Goal: Use online tool/utility: Utilize a website feature to perform a specific function

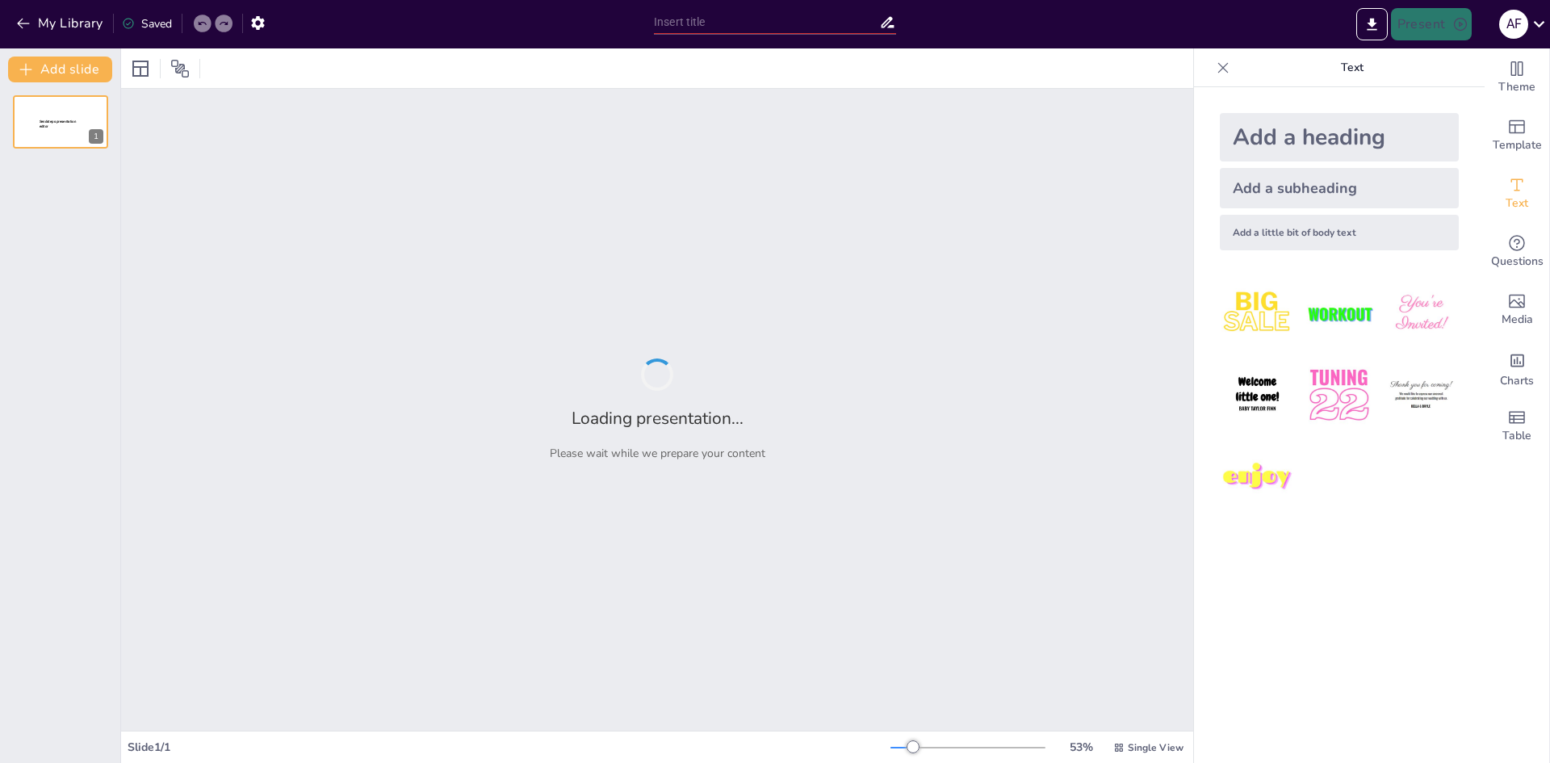
type input "Gestión Empresarial"
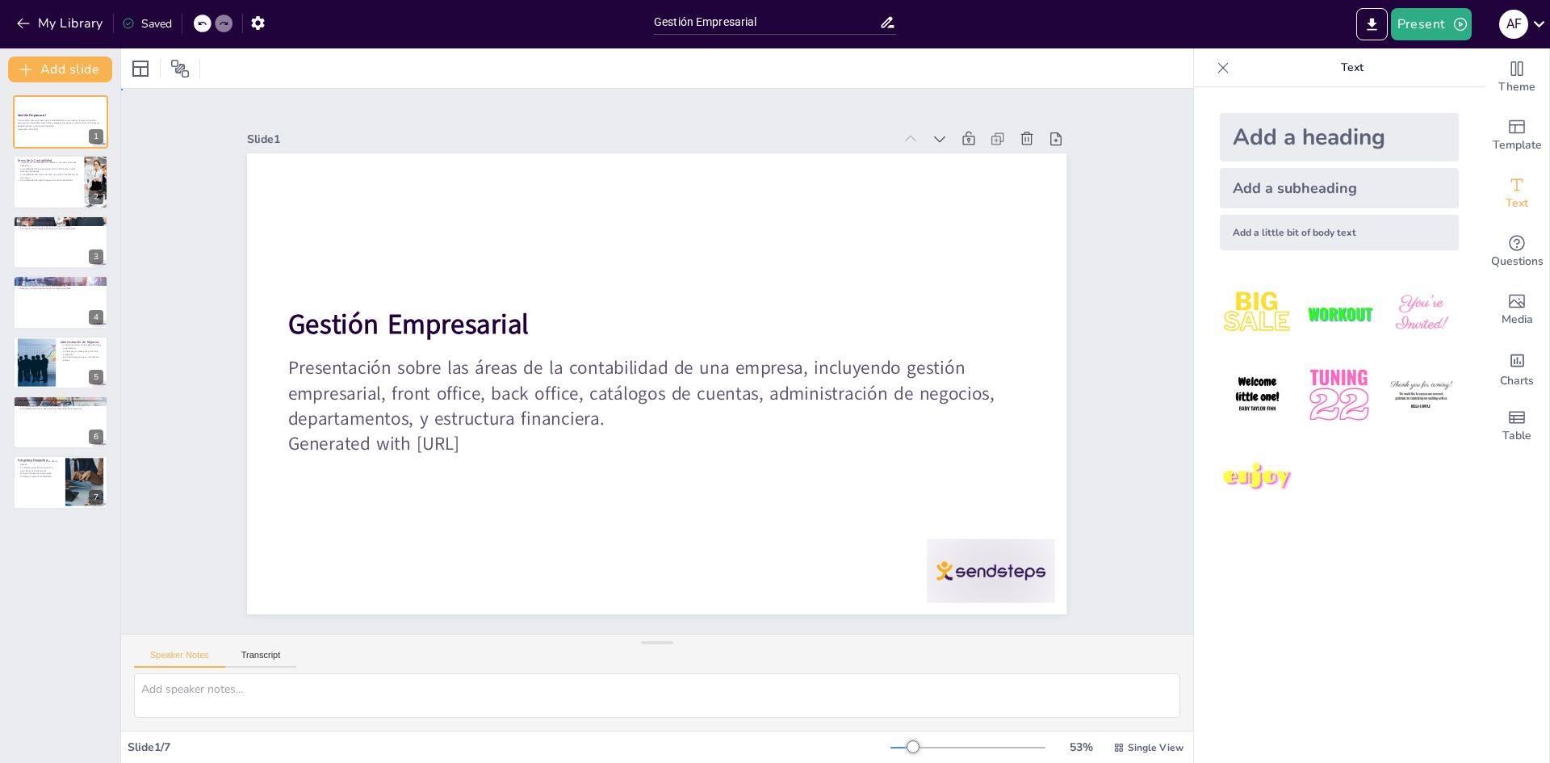
click at [984, 153] on div "Slide 1 Gestión Empresarial Presentación sobre las áreas de la contabilidad de …" at bounding box center [657, 361] width 654 height 1123
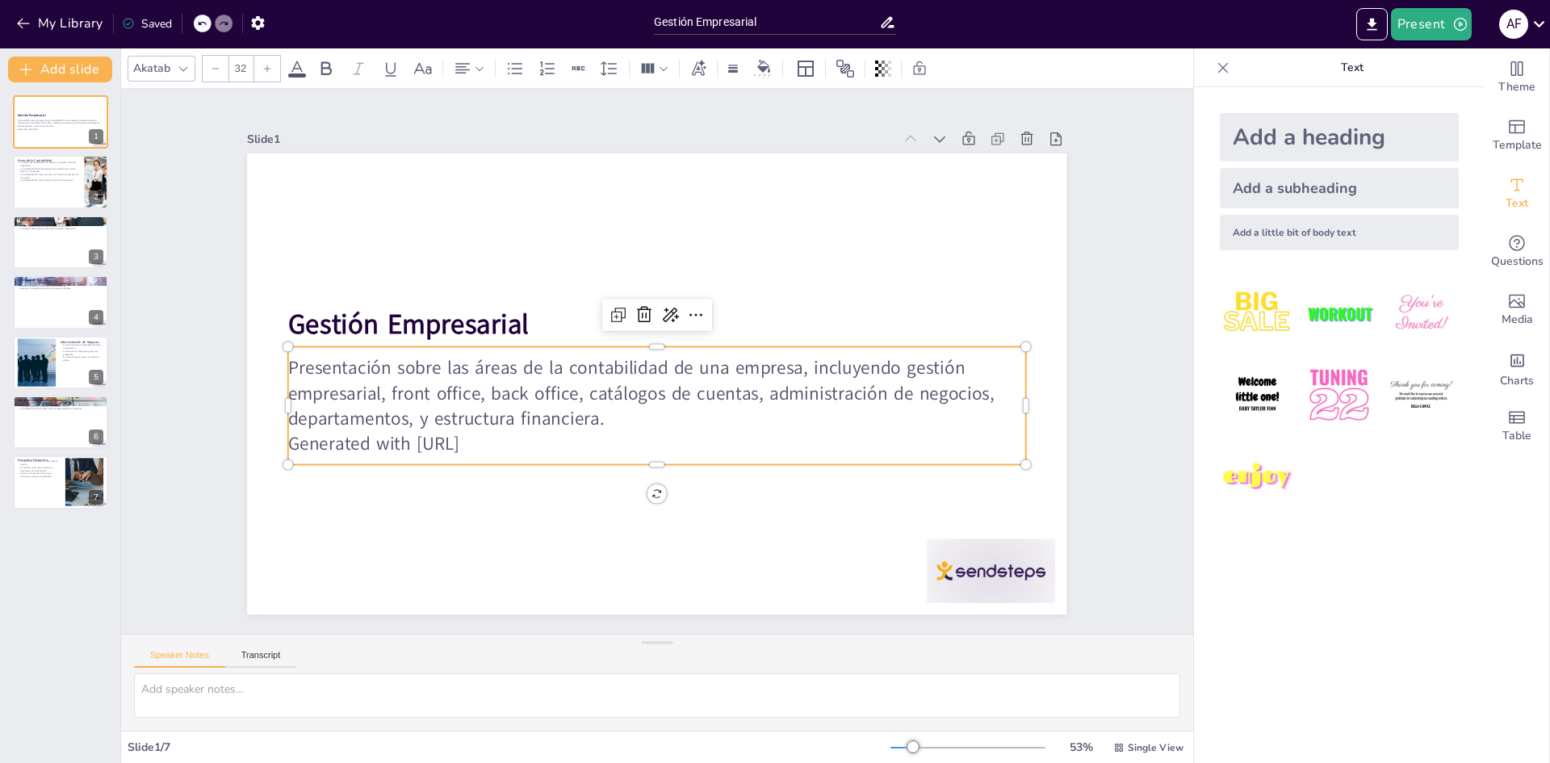
click at [501, 433] on p "Generated with [URL]" at bounding box center [601, 300] width 565 height 513
click at [524, 433] on p "Generated with [URL]" at bounding box center [575, 370] width 103 height 736
click at [501, 433] on p "Generated with [URL]" at bounding box center [595, 305] width 513 height 565
drag, startPoint x: 508, startPoint y: 438, endPoint x: 277, endPoint y: 434, distance: 230.9
click at [298, 434] on p "Generated with [URL]" at bounding box center [666, 443] width 736 height 103
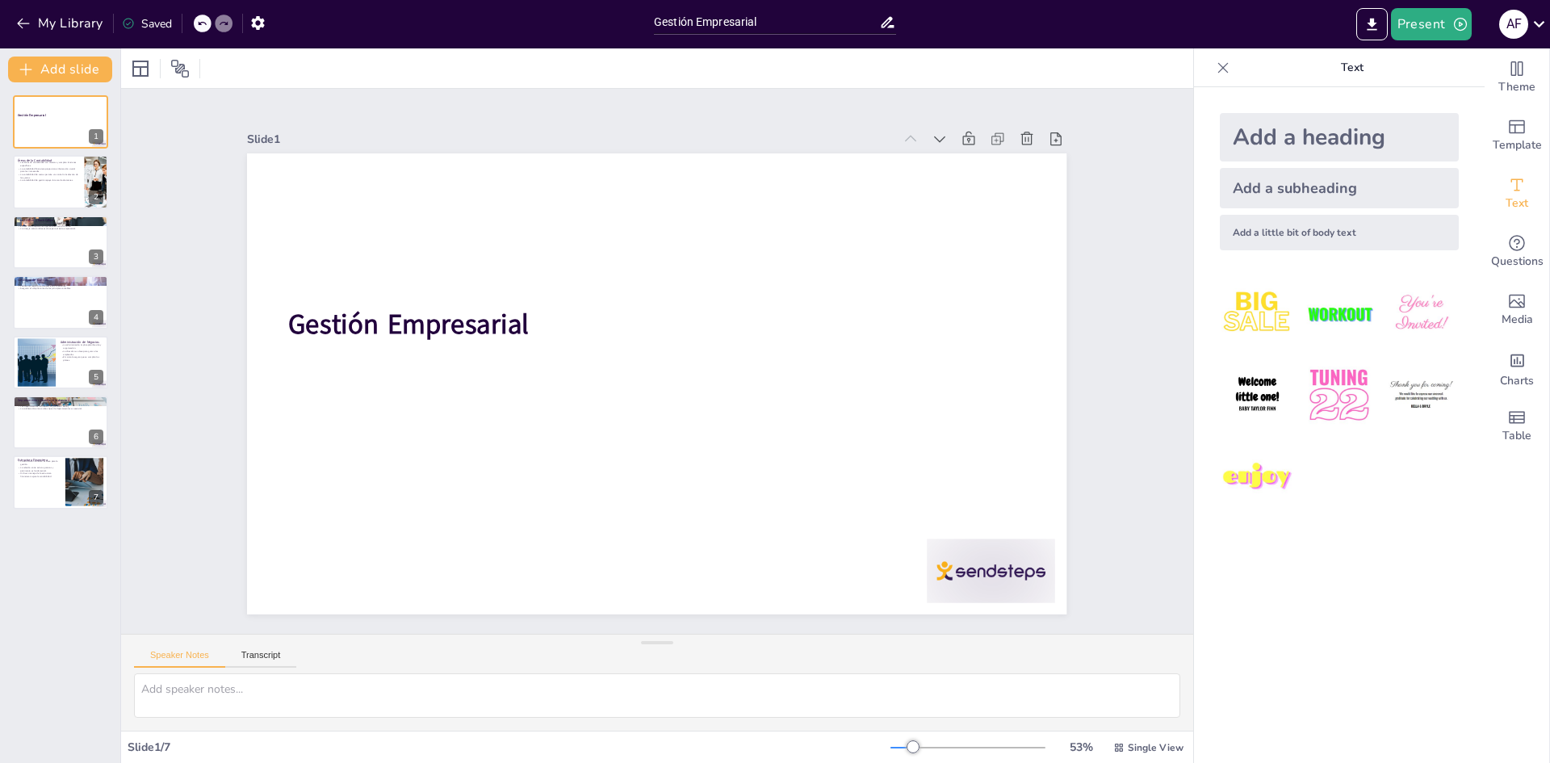
click at [199, 27] on icon at bounding box center [202, 24] width 10 height 10
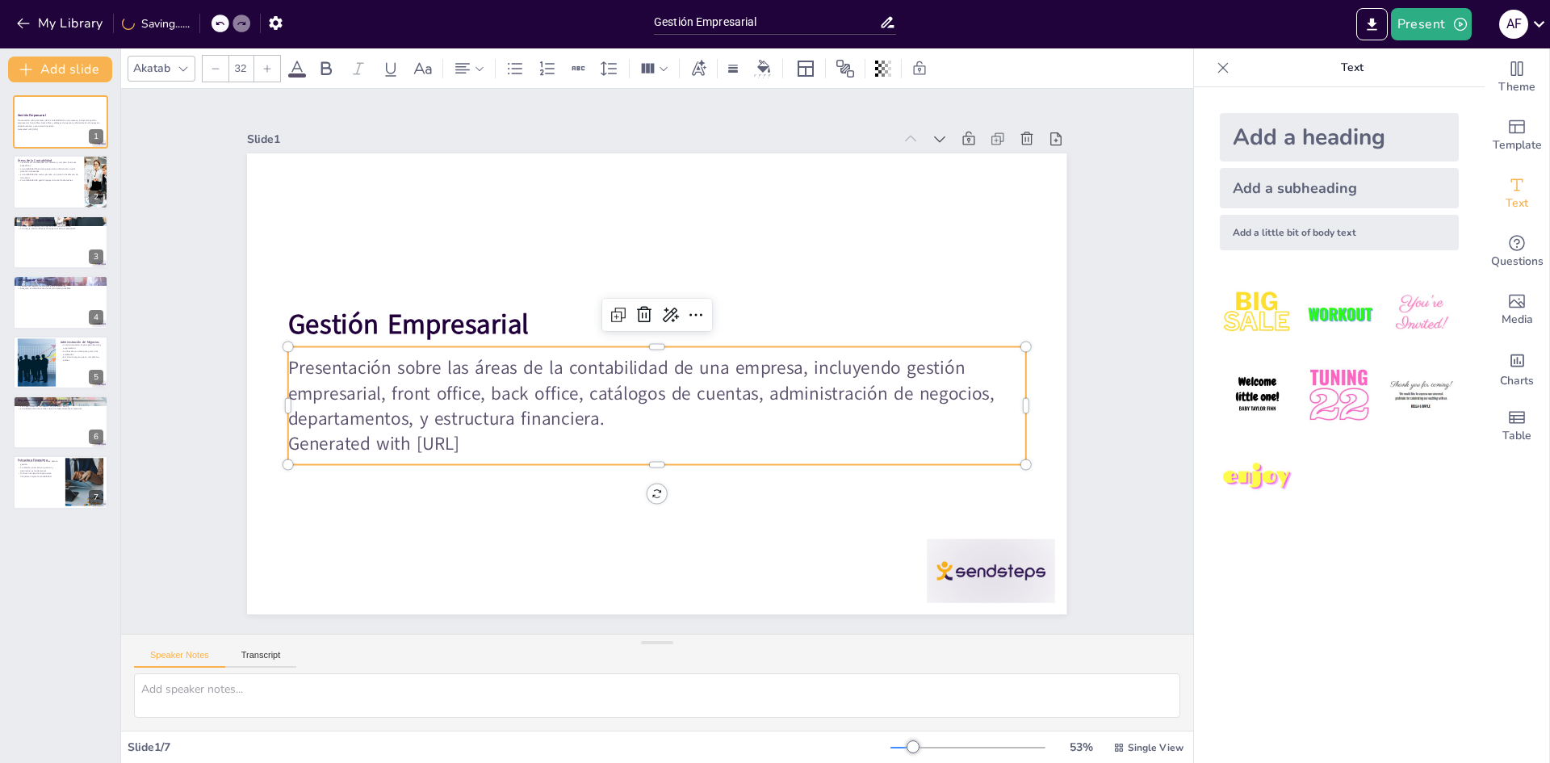
click at [688, 445] on p "Generated with [URL]" at bounding box center [739, 353] width 103 height 736
click at [508, 409] on p "Generated with [URL]" at bounding box center [632, 283] width 710 height 253
click at [514, 439] on p "Generated with [URL]" at bounding box center [624, 286] width 684 height 324
click at [514, 439] on p "Generated with [URL]" at bounding box center [713, 300] width 566 height 512
click at [689, 439] on p "Generated with [URL]" at bounding box center [740, 370] width 102 height 736
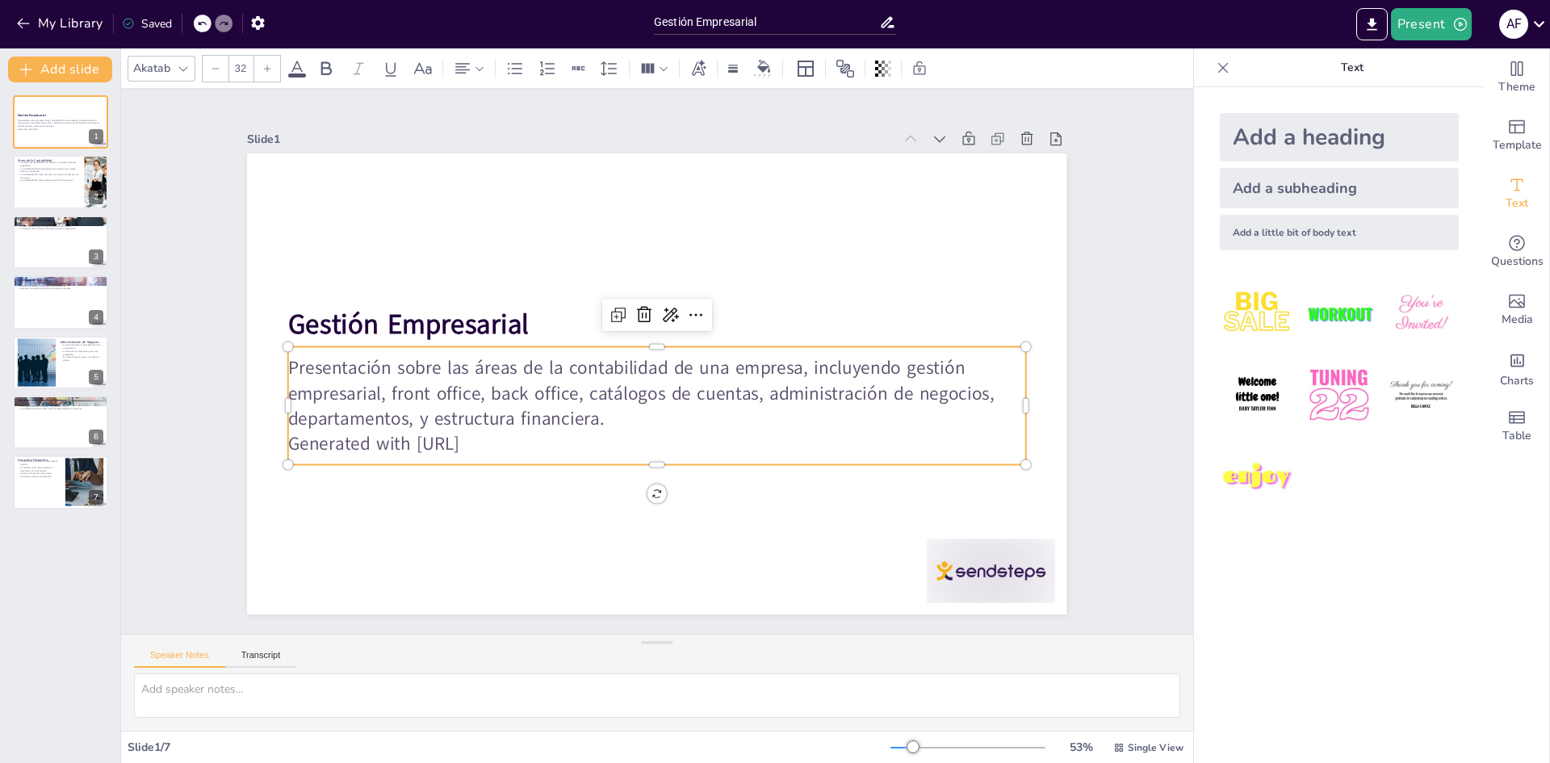
click at [514, 439] on p "Generated with [URL]" at bounding box center [706, 294] width 612 height 454
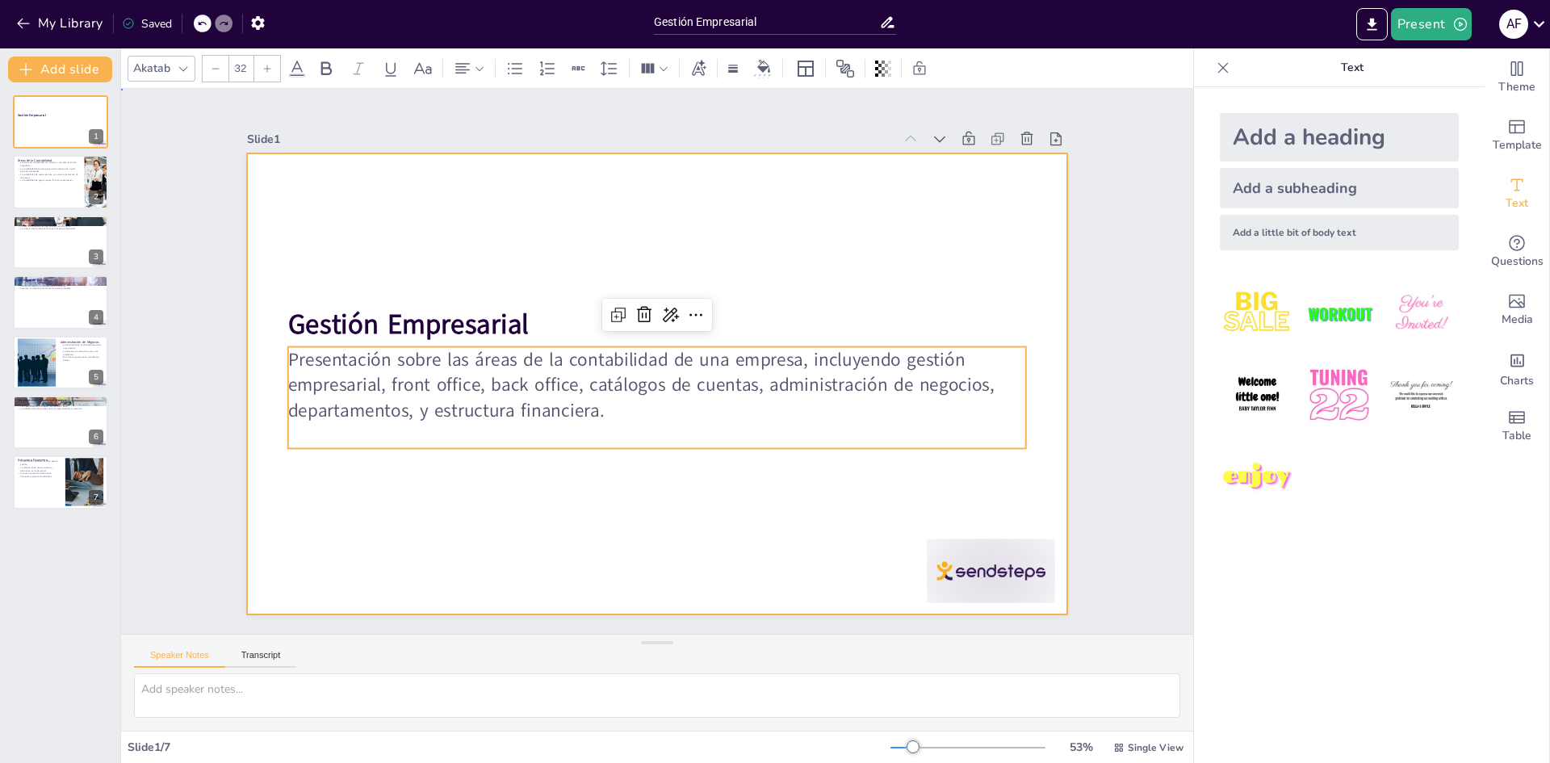
click at [544, 492] on div at bounding box center [670, 379] width 934 height 855
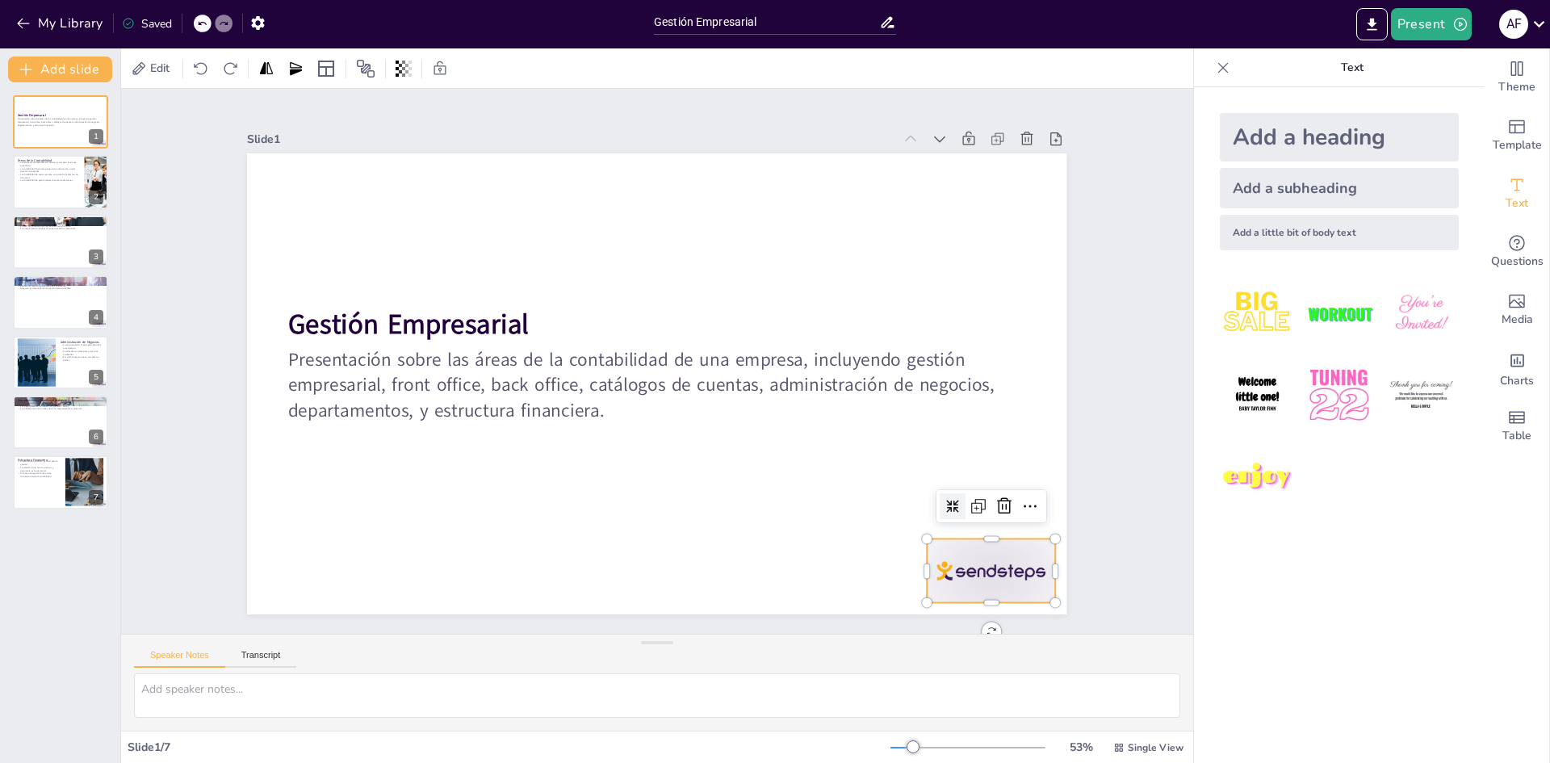
click at [977, 507] on div at bounding box center [1039, 457] width 141 height 100
click at [848, 41] on icon at bounding box center [837, 30] width 21 height 21
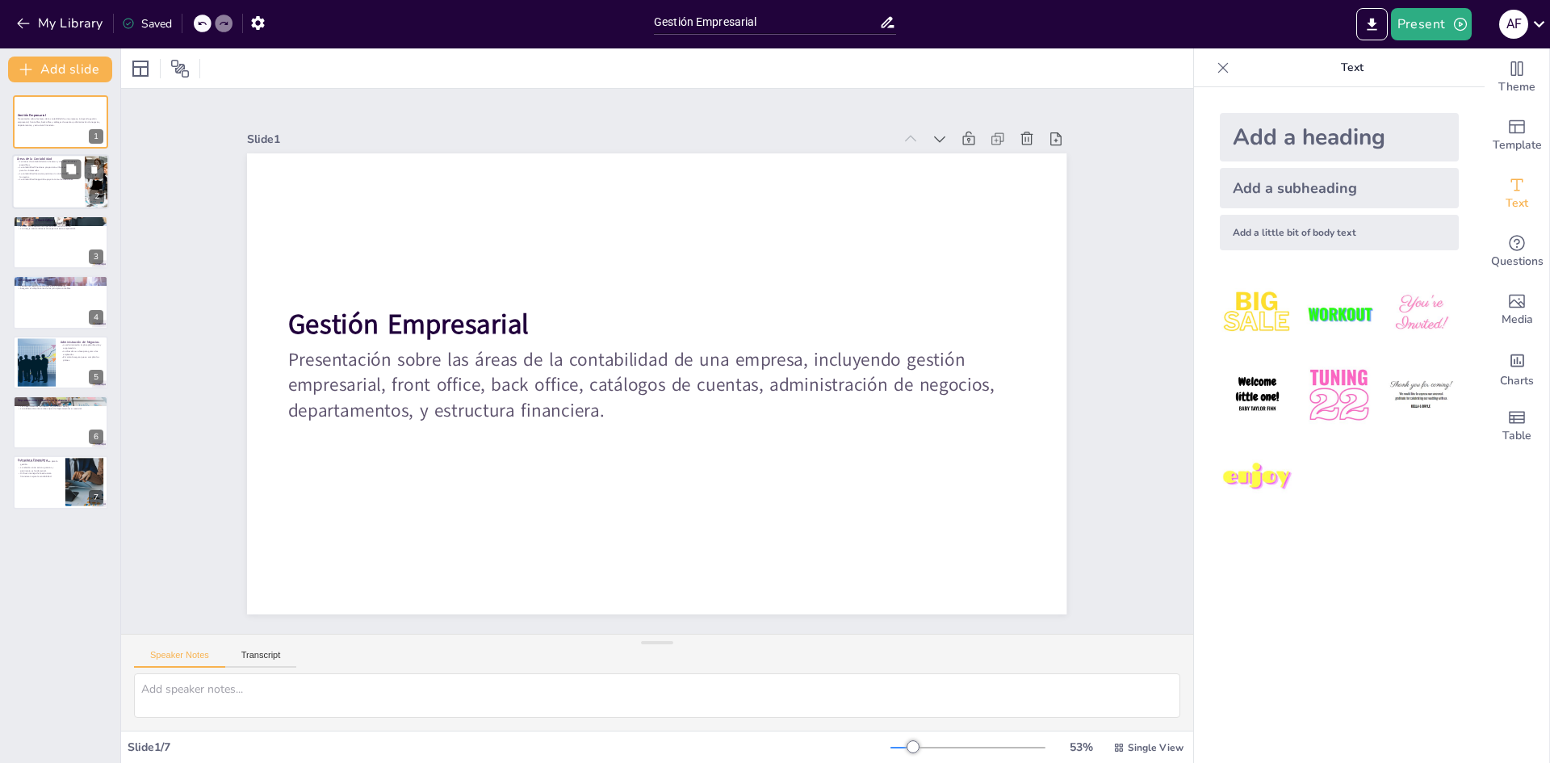
click at [46, 197] on div at bounding box center [60, 182] width 97 height 55
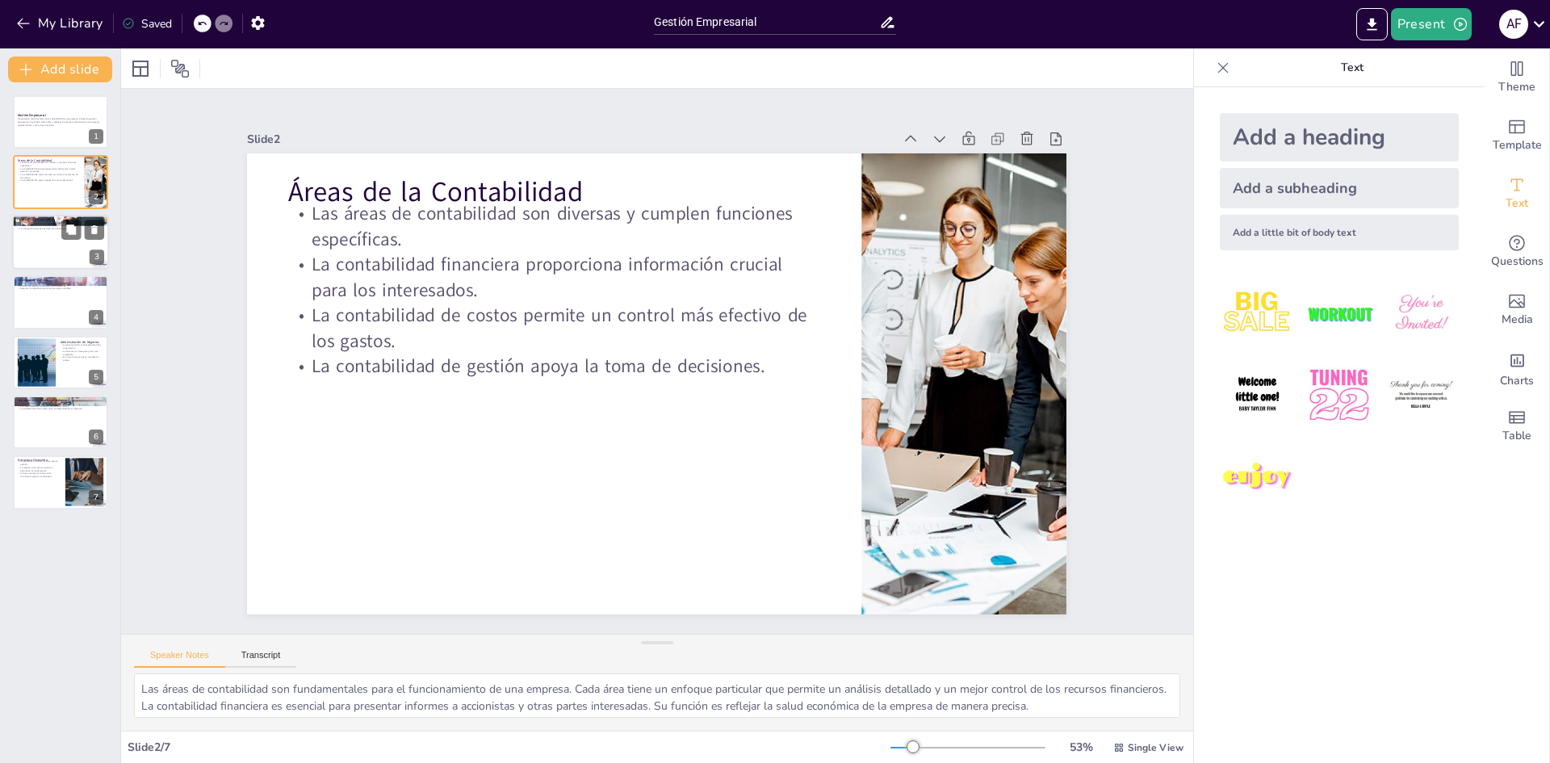
click at [51, 232] on div at bounding box center [60, 242] width 97 height 55
type textarea "El front office es la cara de la empresa, ya que las interacciones que se produ…"
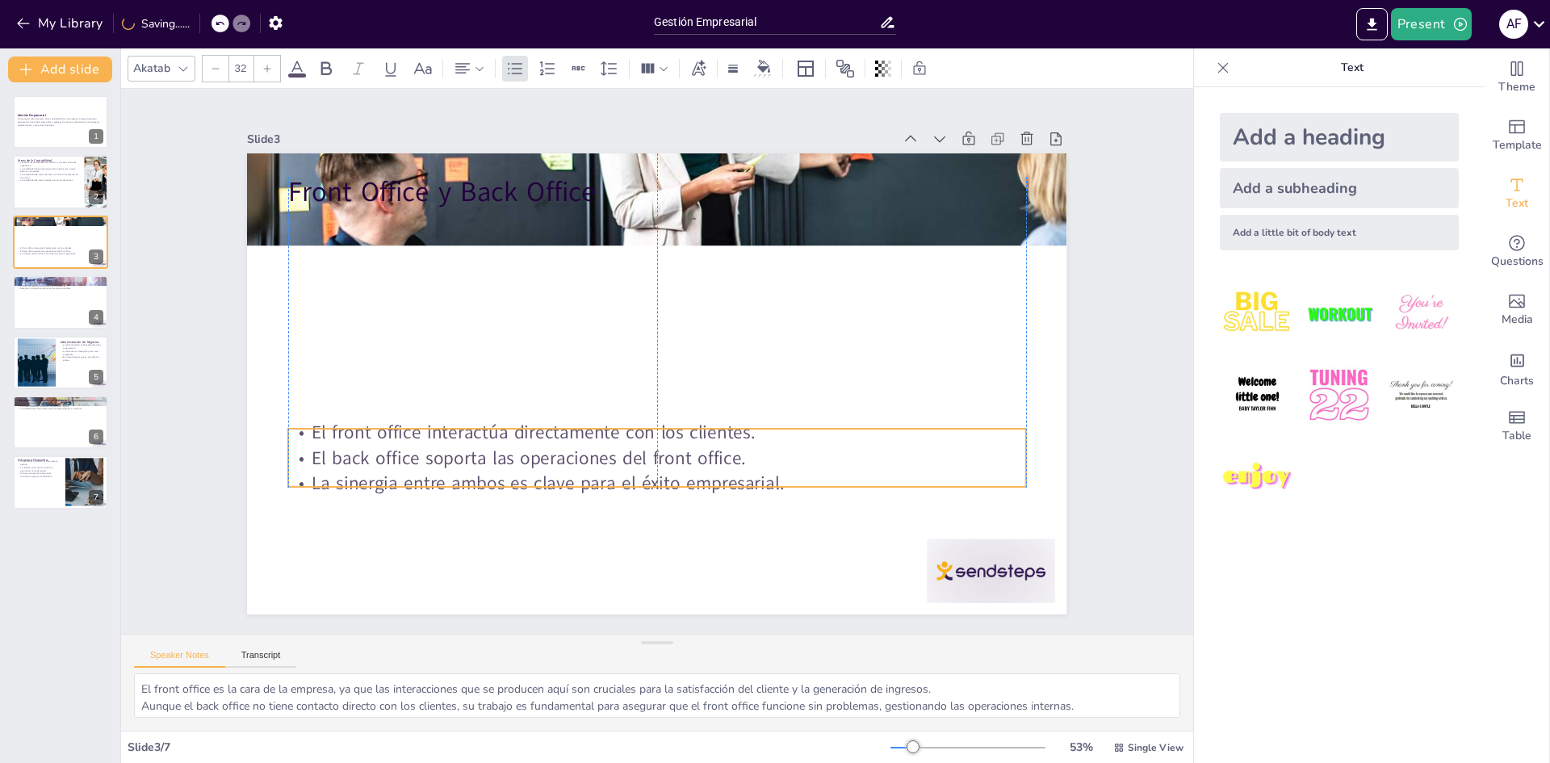
drag, startPoint x: 623, startPoint y: 245, endPoint x: 624, endPoint y: 460, distance: 214.8
click at [624, 460] on p "El back office soporta las operaciones del front office." at bounding box center [741, 410] width 390 height 652
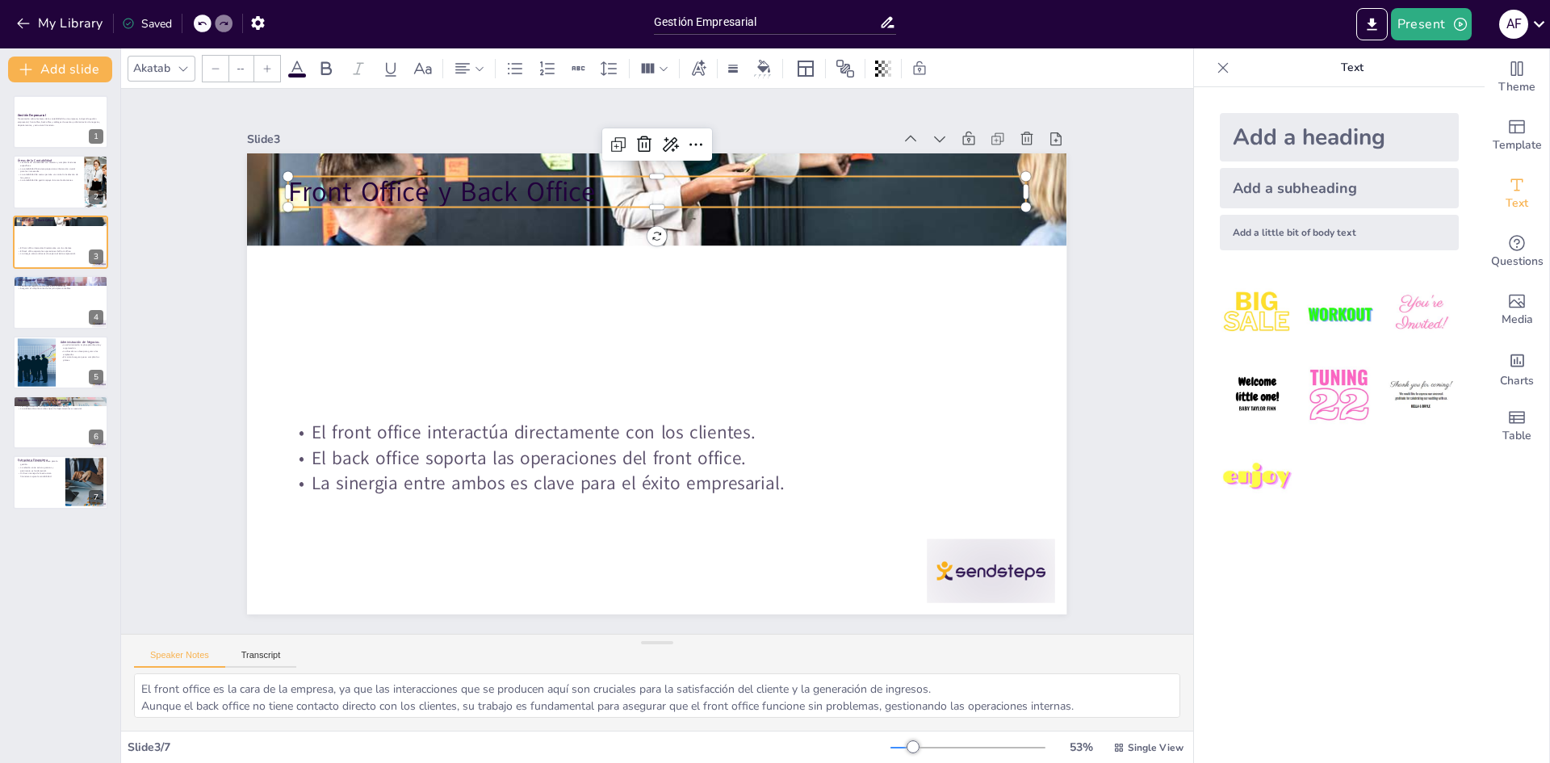
type input "48"
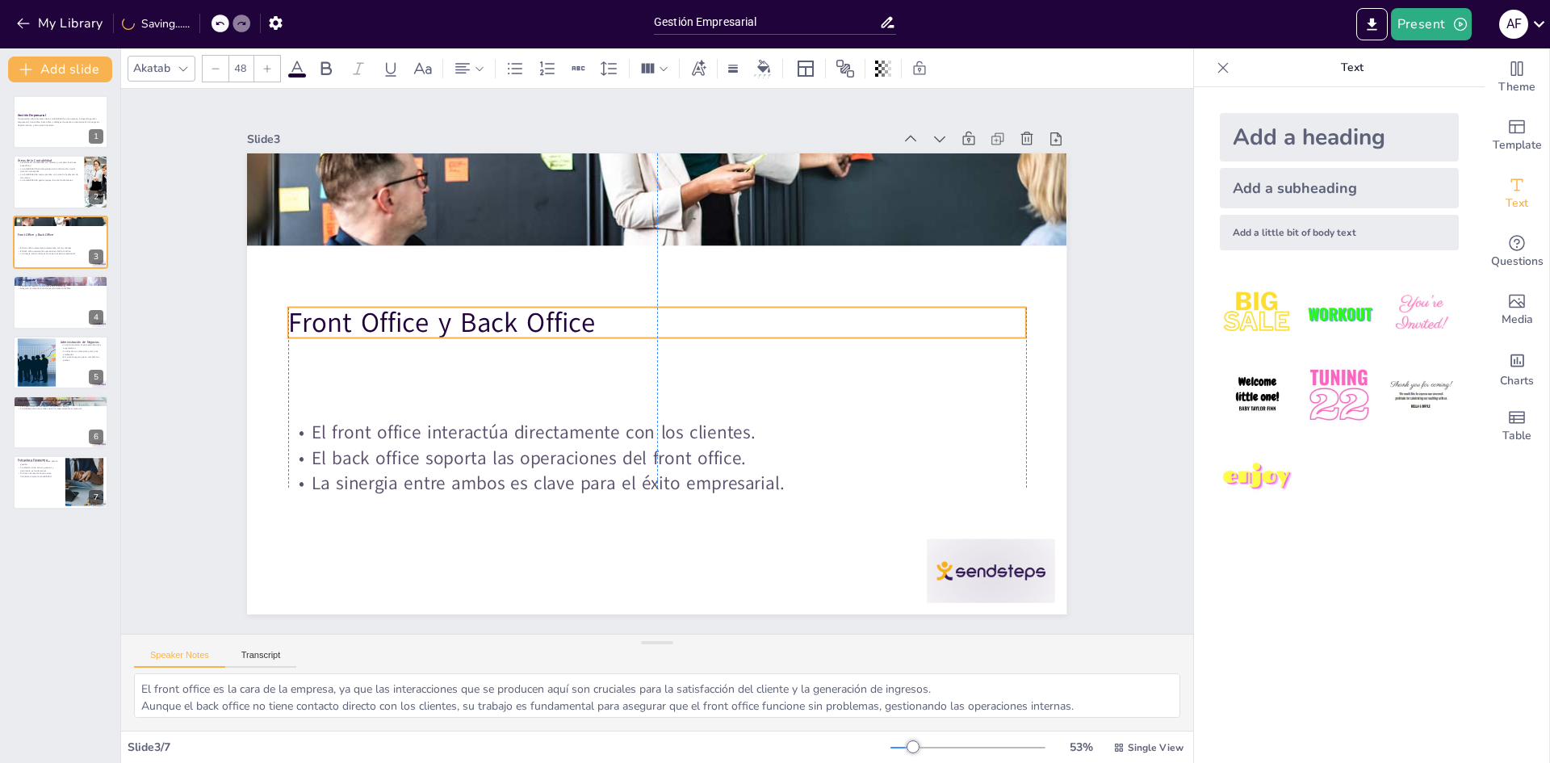
drag, startPoint x: 533, startPoint y: 183, endPoint x: 526, endPoint y: 314, distance: 131.0
click at [526, 314] on p "Front Office y Back Office" at bounding box center [649, 399] width 730 height 191
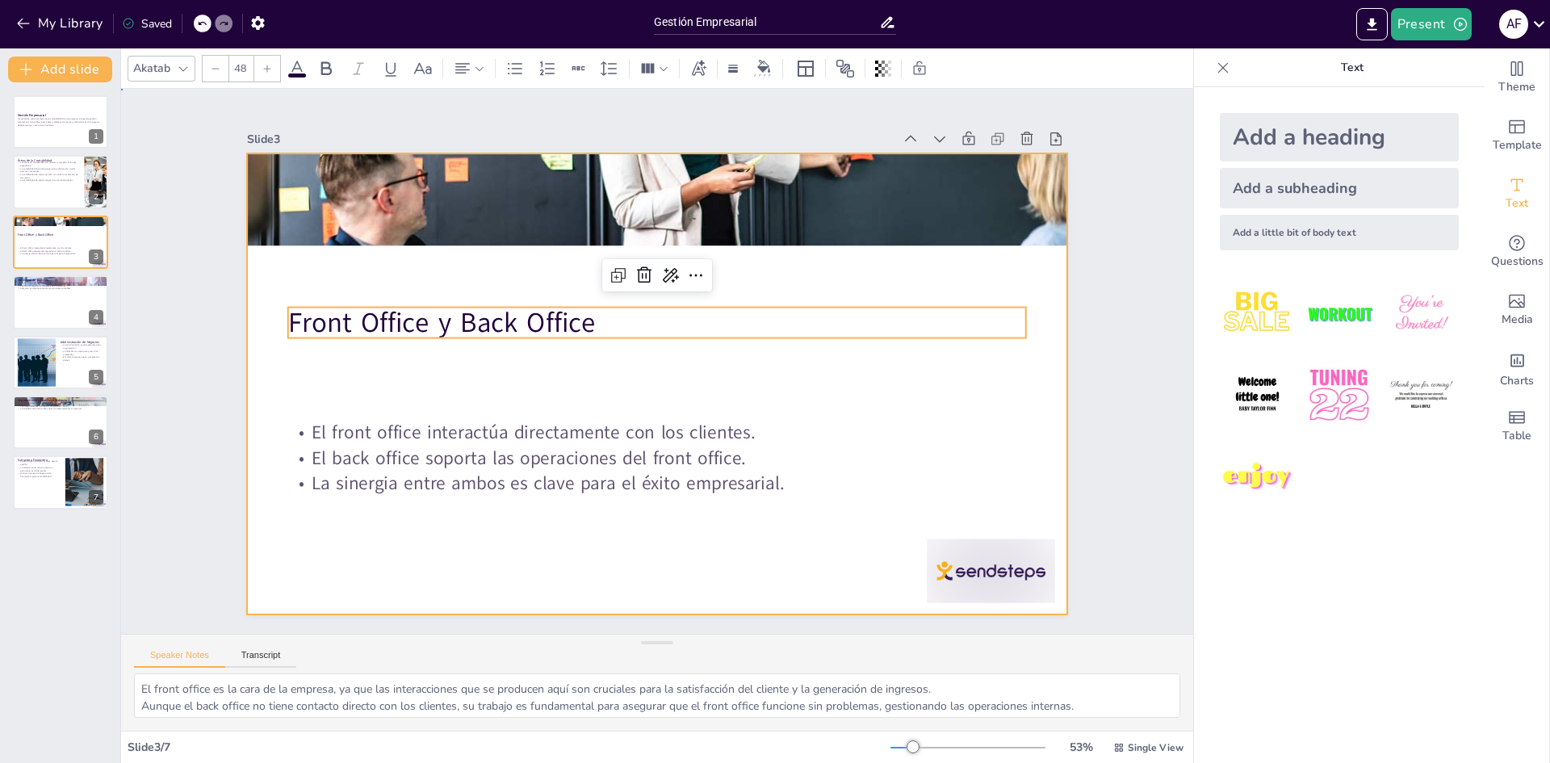
click at [832, 265] on div at bounding box center [680, 363] width 544 height 863
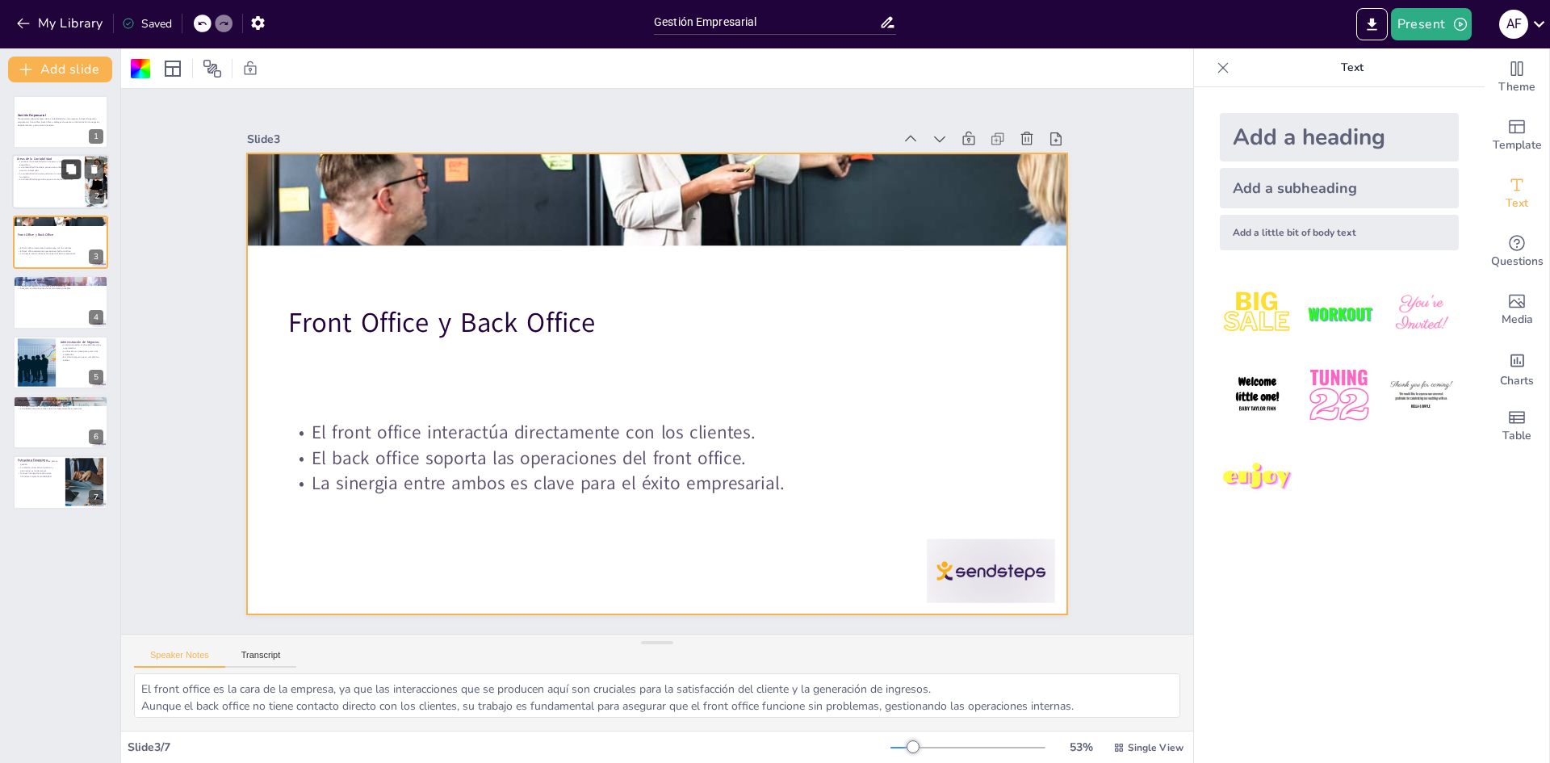
click at [78, 172] on button at bounding box center [70, 169] width 19 height 19
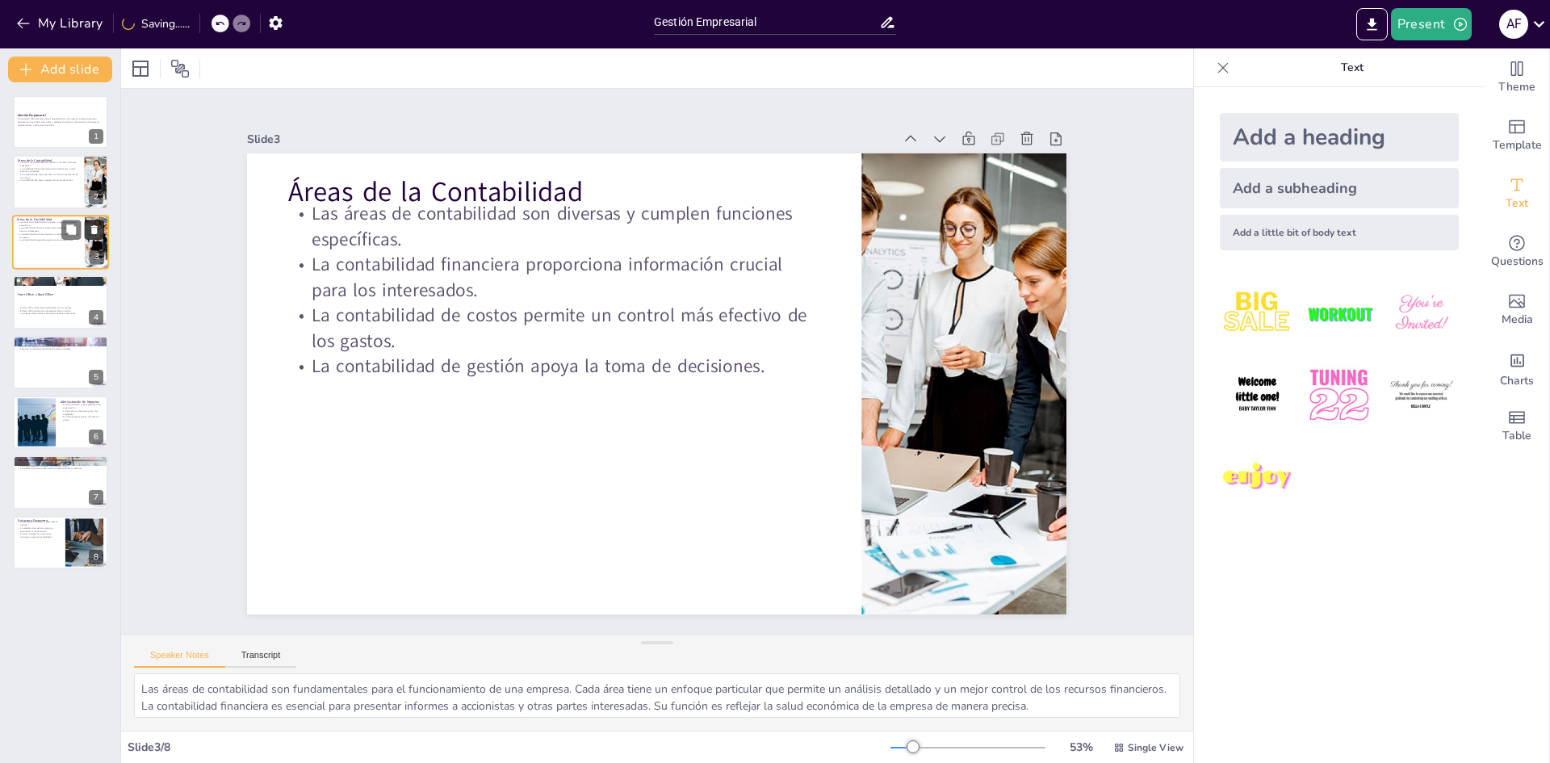
click at [94, 224] on icon at bounding box center [94, 229] width 11 height 11
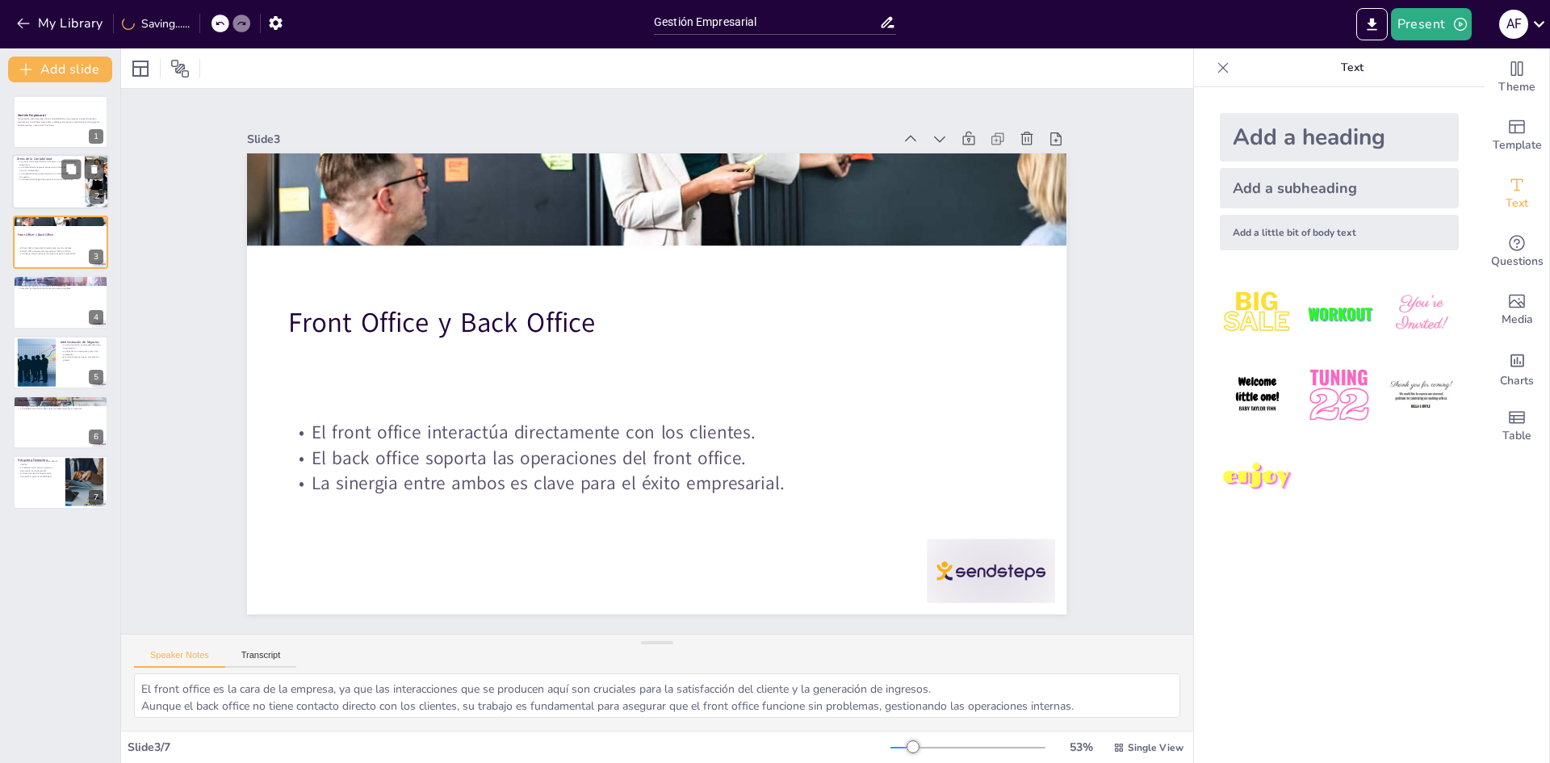
click at [12, 175] on div "Áreas de la Contabilidad Las áreas de contabilidad son diversas y cumplen funci…" at bounding box center [60, 182] width 97 height 55
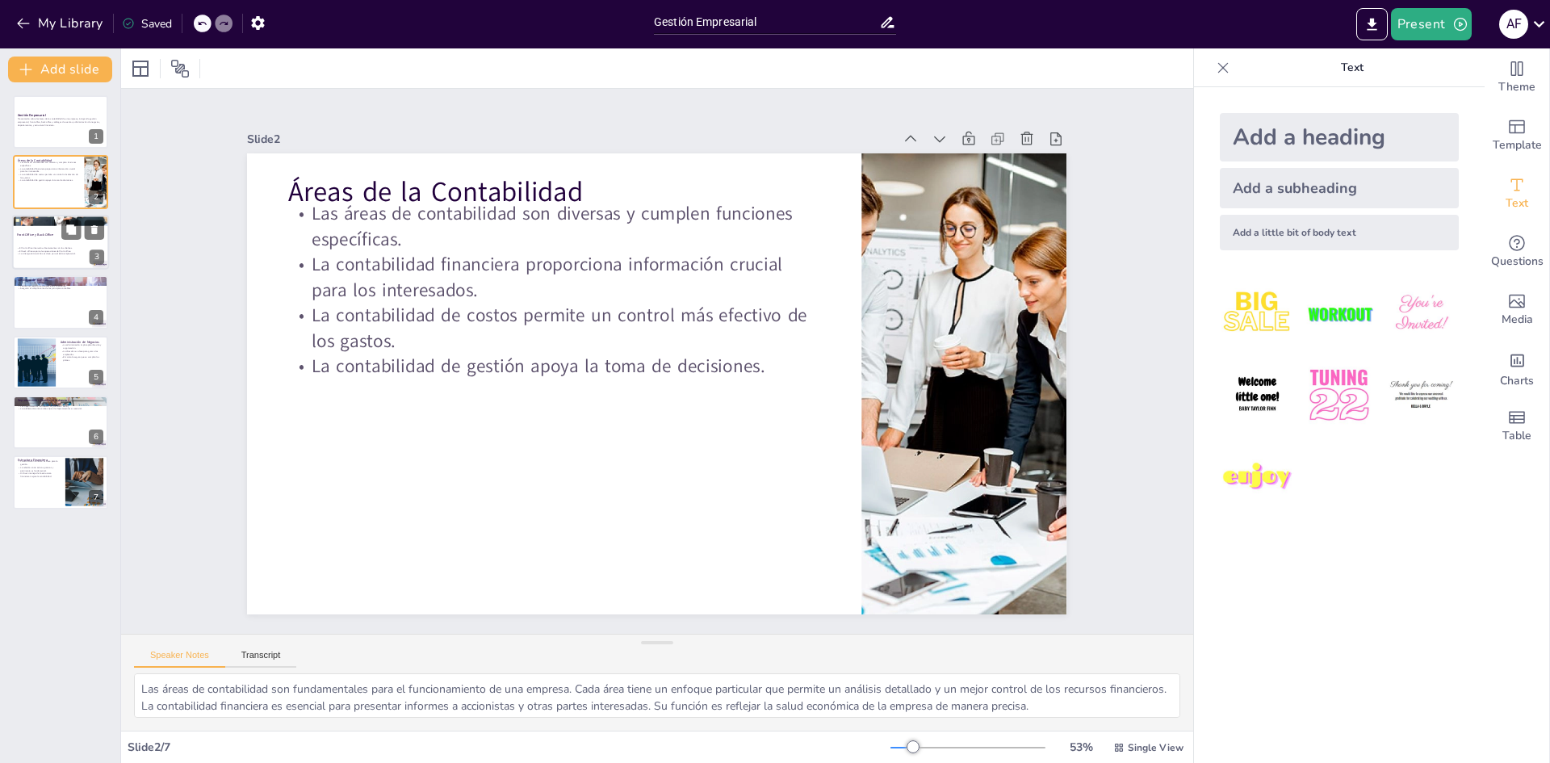
click at [61, 251] on p "El back office soporta las operaciones del front office." at bounding box center [60, 250] width 87 height 3
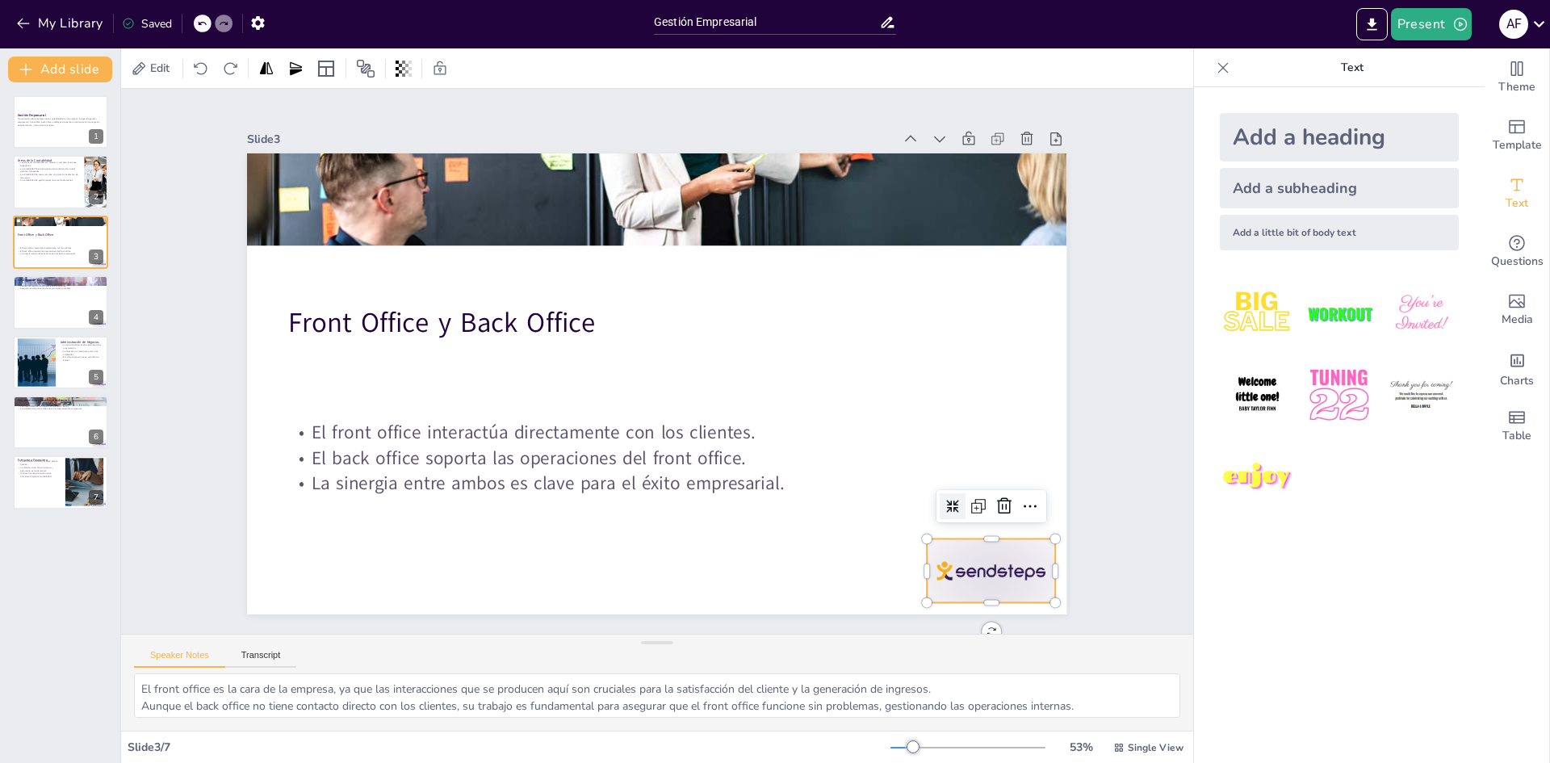
click at [443, 132] on div at bounding box center [373, 87] width 139 height 90
click at [944, 116] on icon at bounding box center [931, 103] width 26 height 26
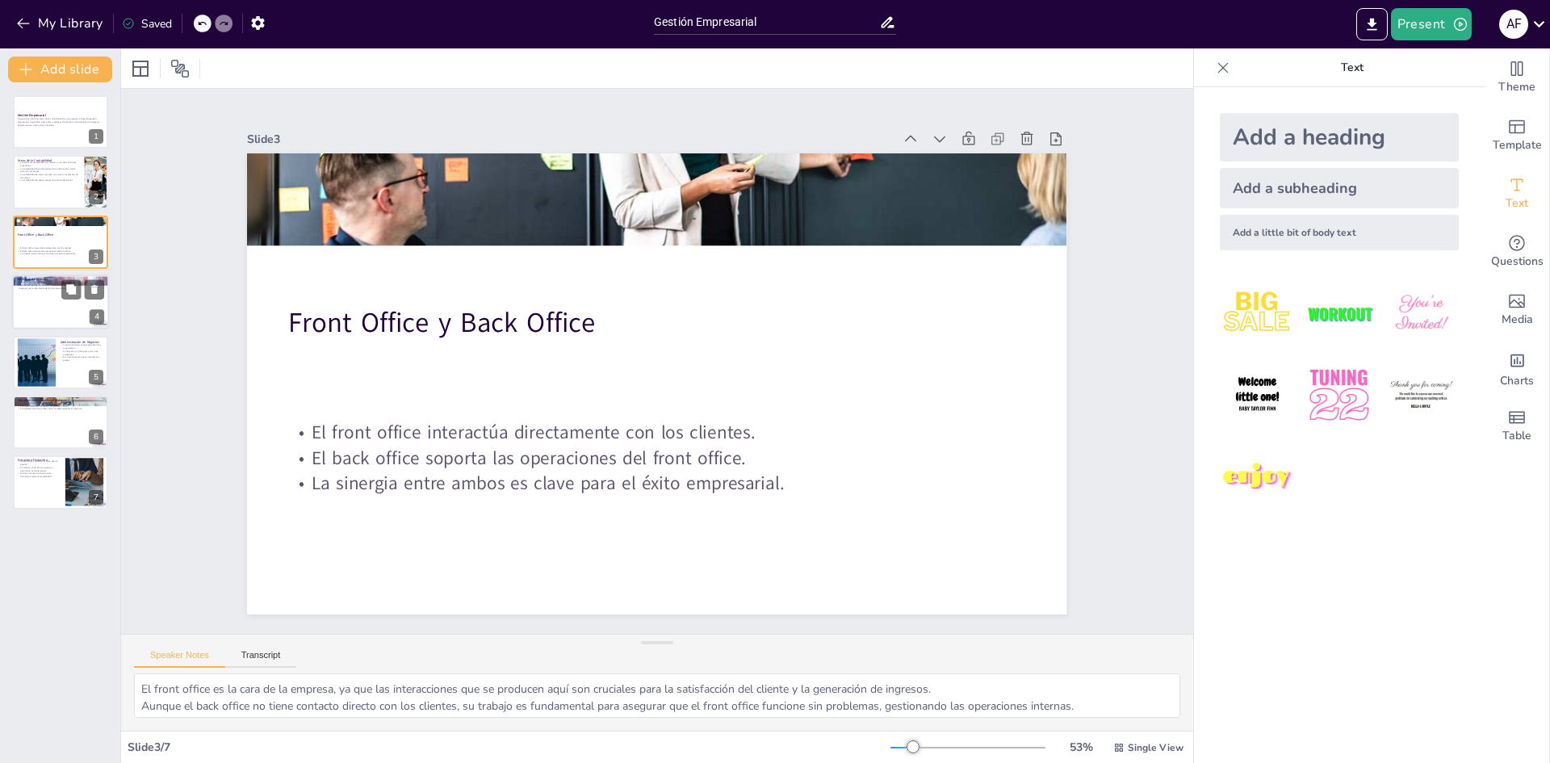
click at [42, 317] on div at bounding box center [60, 302] width 97 height 55
type textarea "La organización de las cuentas es esencial para una contabilidad efectiva, ya q…"
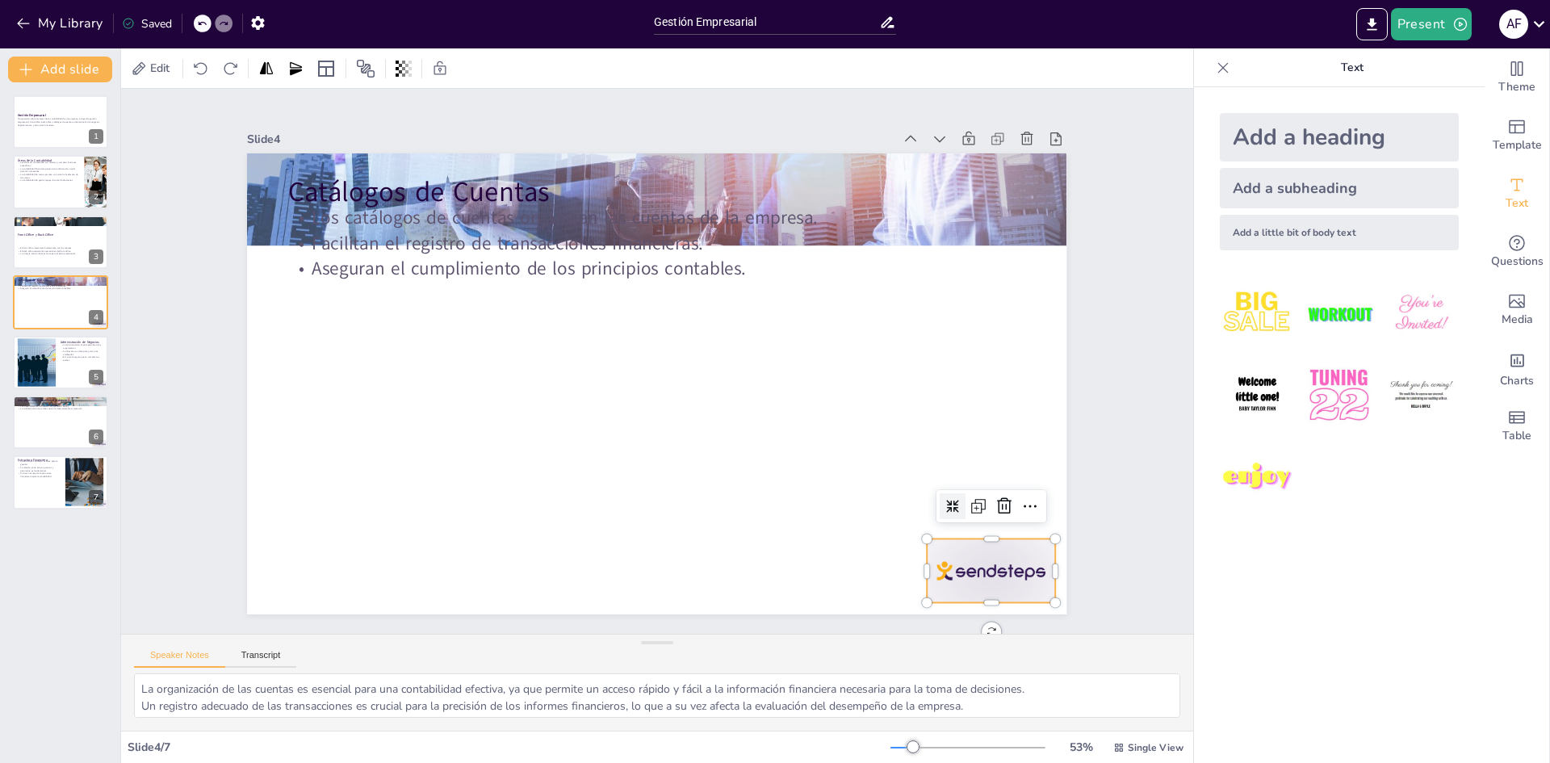
click at [413, 156] on div at bounding box center [346, 117] width 134 height 77
click at [442, 75] on icon at bounding box center [429, 61] width 27 height 27
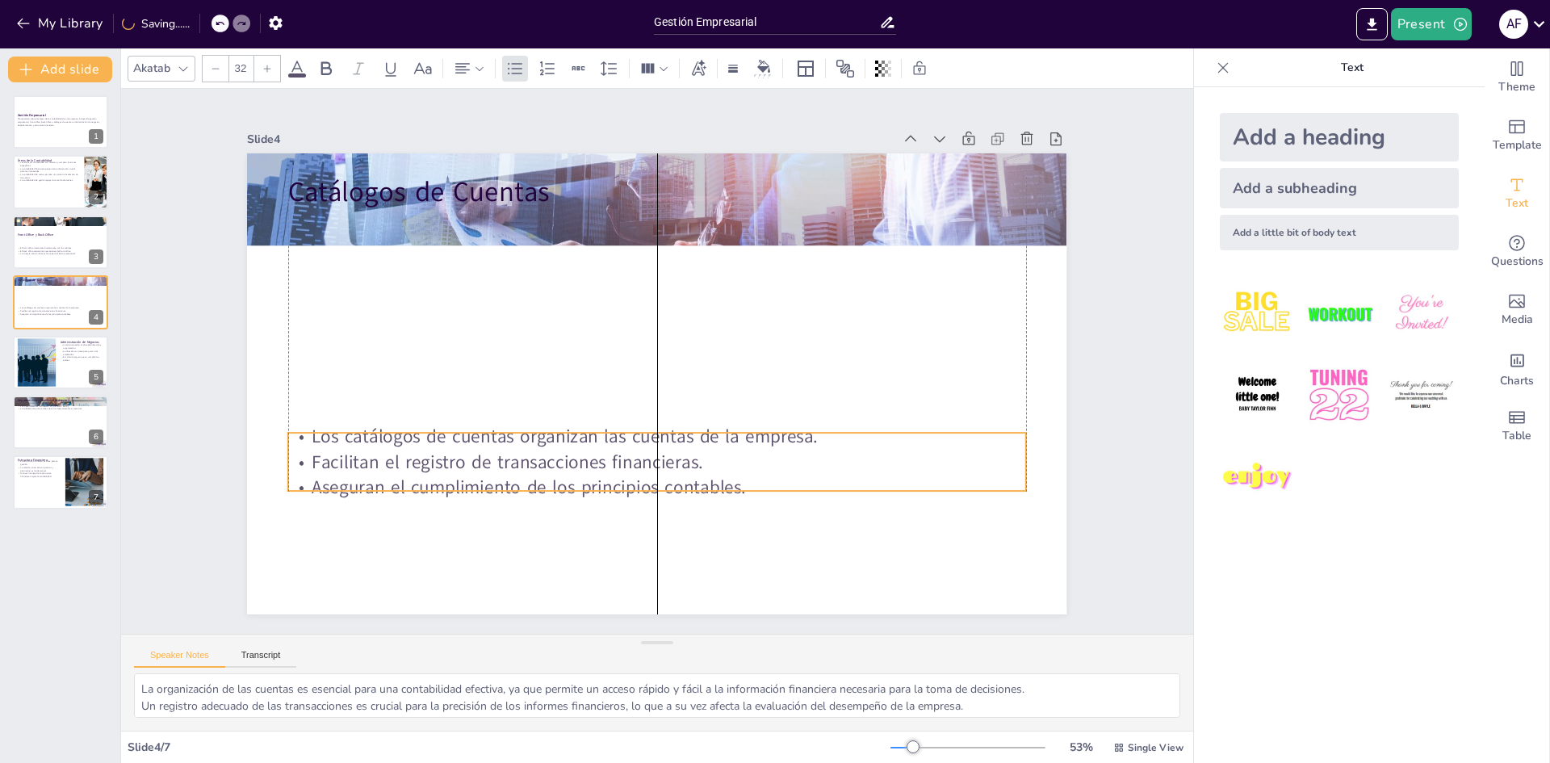
drag, startPoint x: 659, startPoint y: 246, endPoint x: 653, endPoint y: 465, distance: 218.9
click at [653, 465] on p "Facilitan el registro de transacciones financieras." at bounding box center [561, 392] width 253 height 709
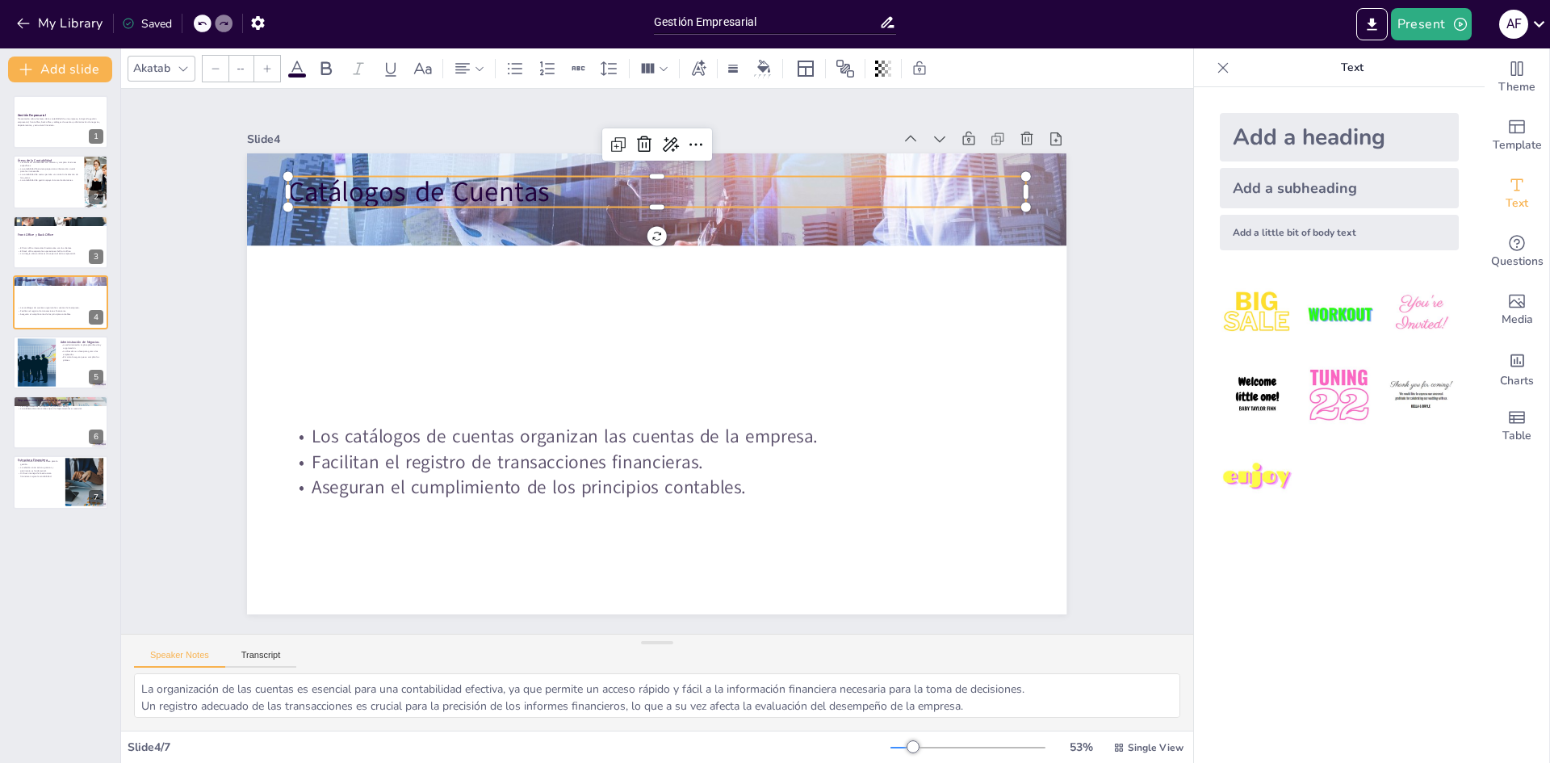
type input "48"
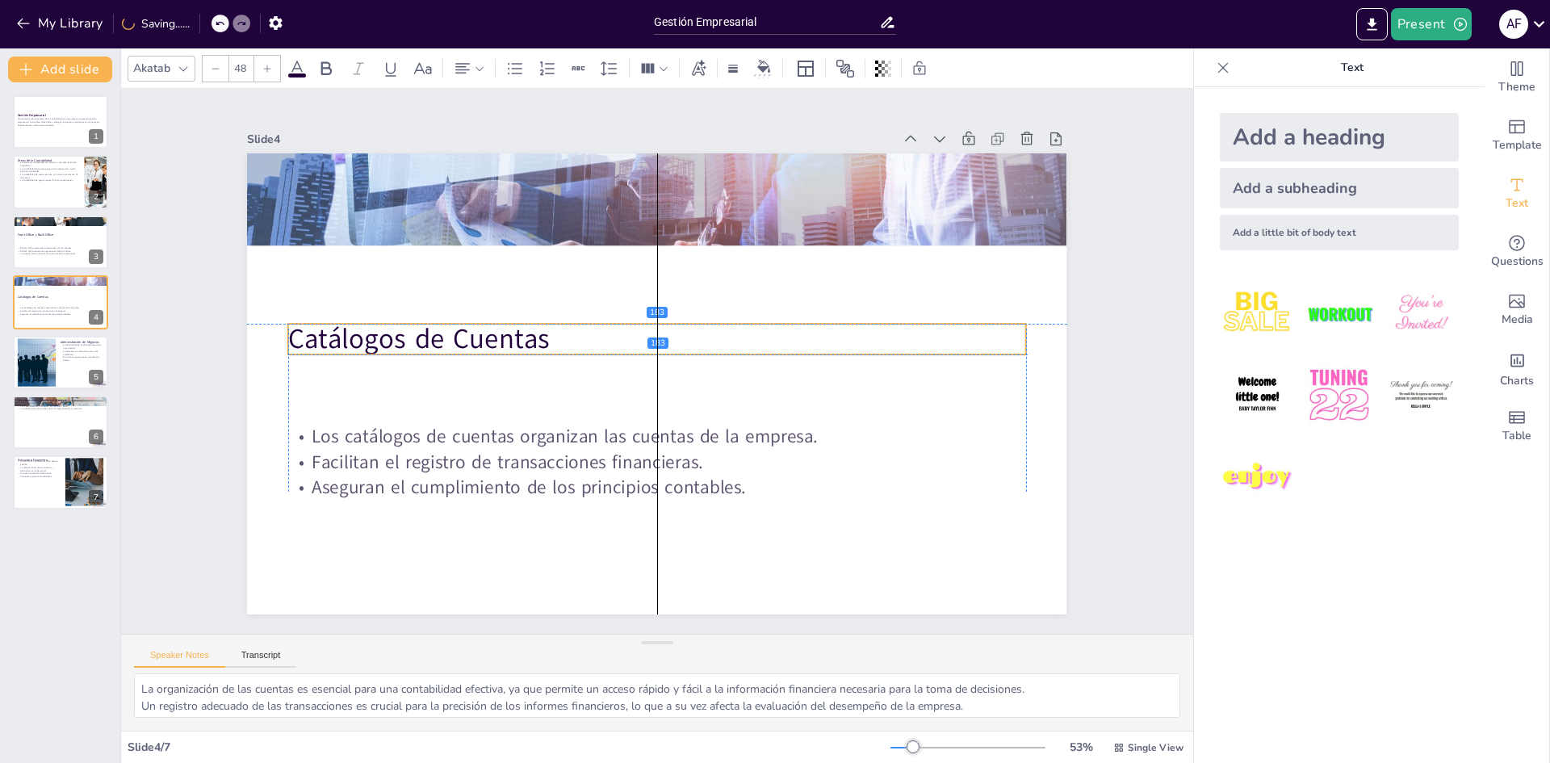
drag, startPoint x: 486, startPoint y: 178, endPoint x: 488, endPoint y: 329, distance: 151.8
click at [488, 329] on p "Catálogos de Cuentas" at bounding box center [660, 339] width 738 height 115
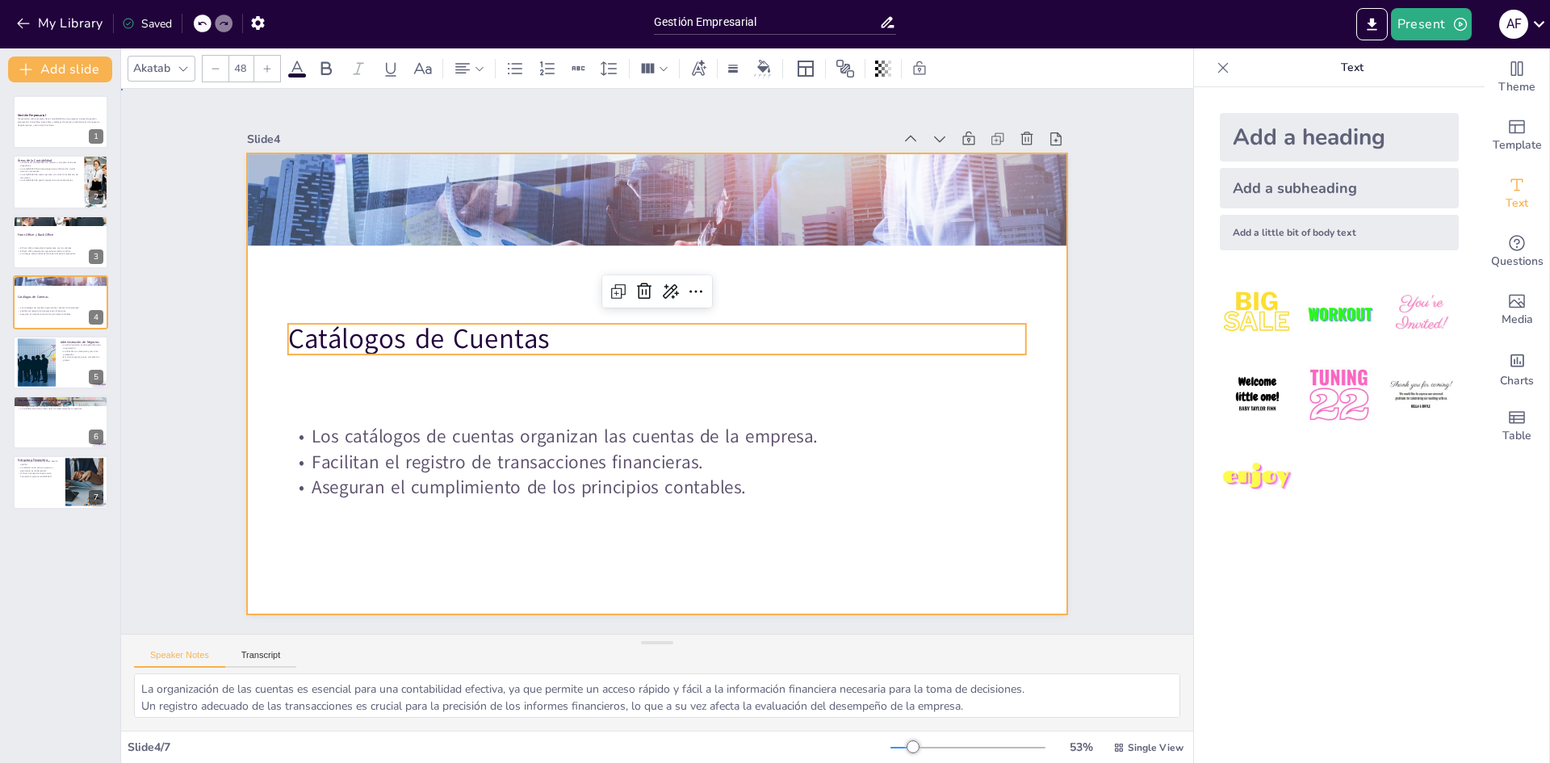
click at [478, 290] on div at bounding box center [642, 378] width 918 height 891
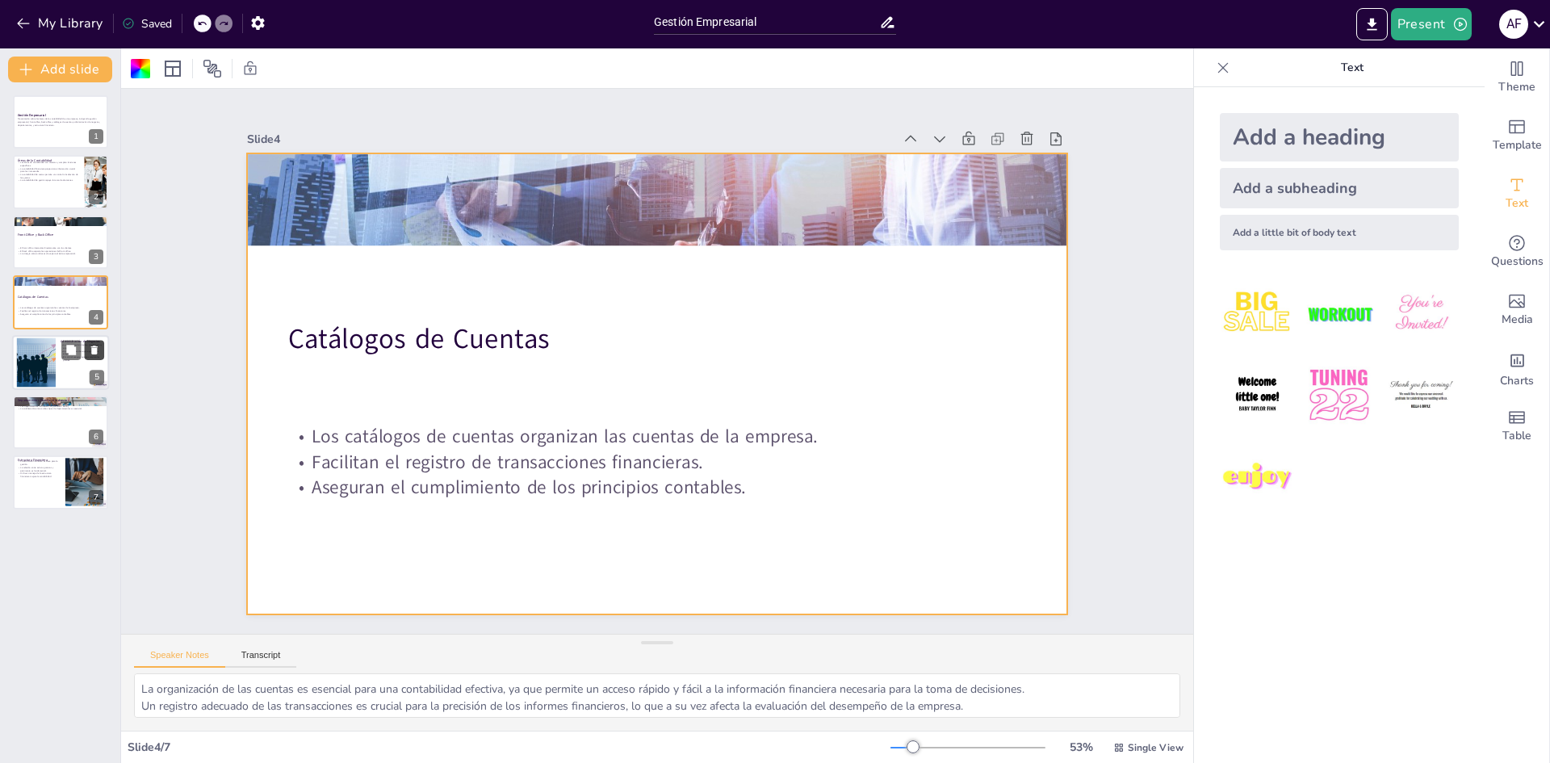
click at [90, 356] on button at bounding box center [94, 349] width 19 height 19
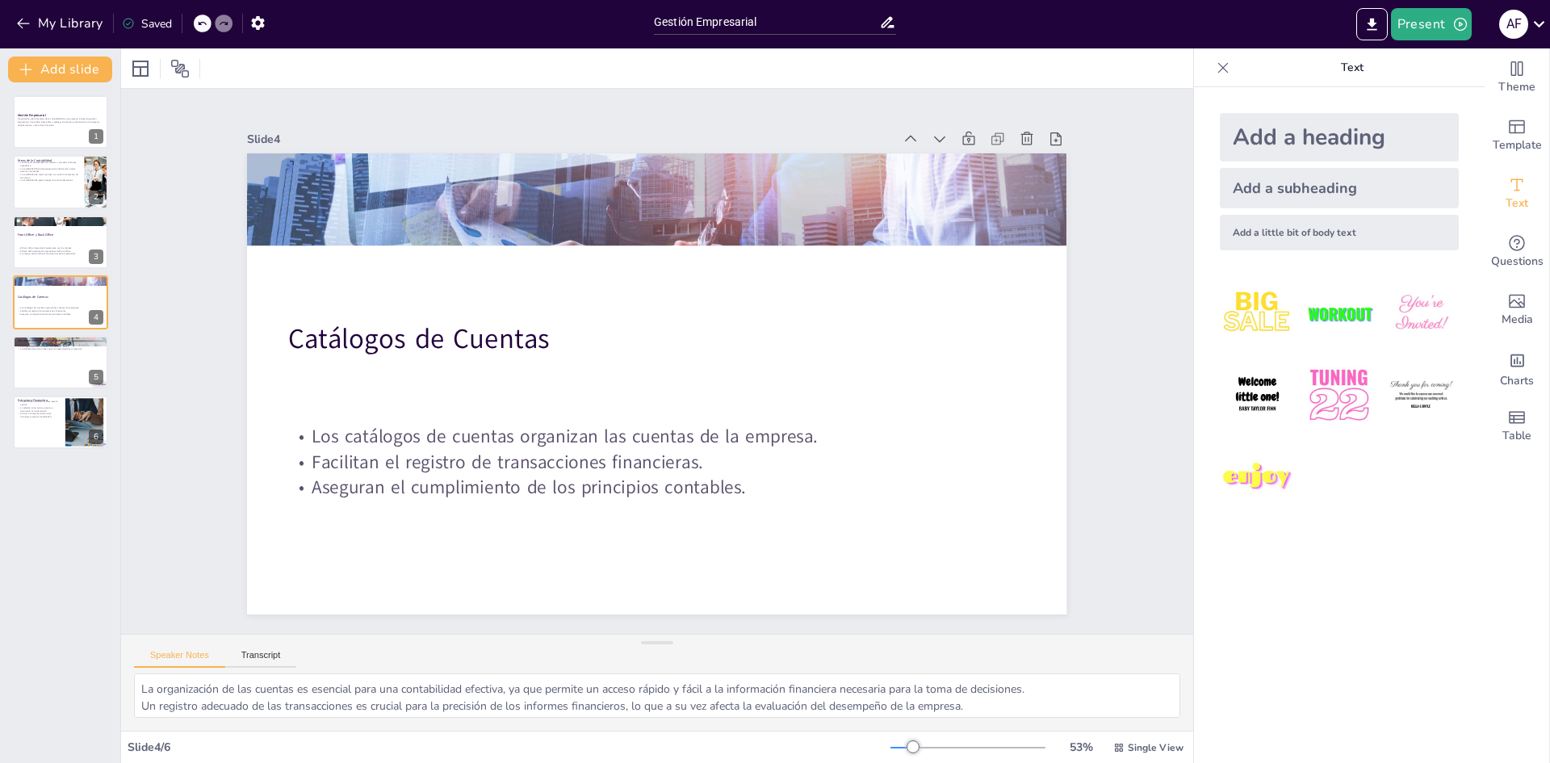
click at [203, 22] on icon at bounding box center [202, 24] width 10 height 10
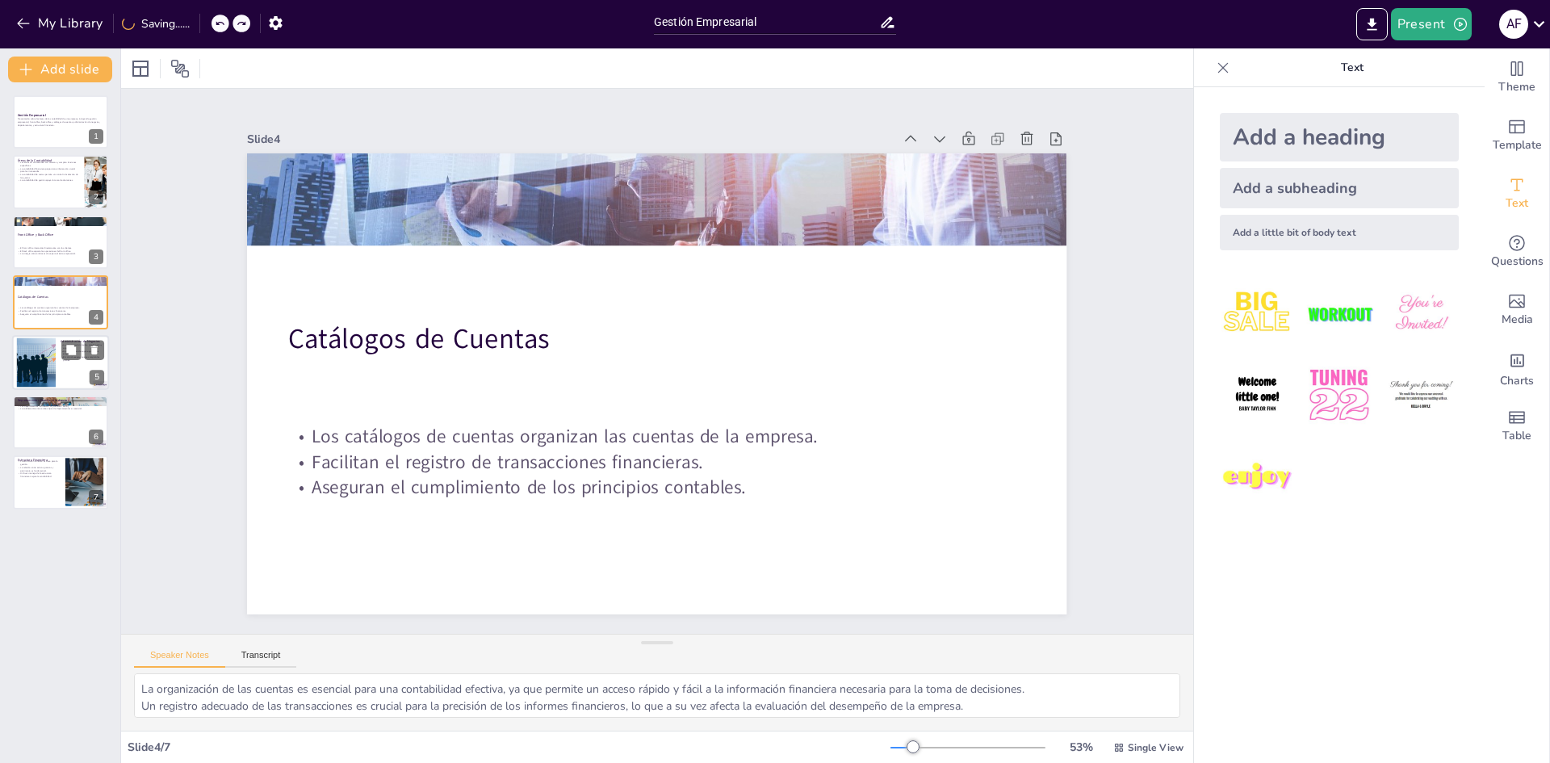
click at [65, 371] on div at bounding box center [60, 362] width 97 height 55
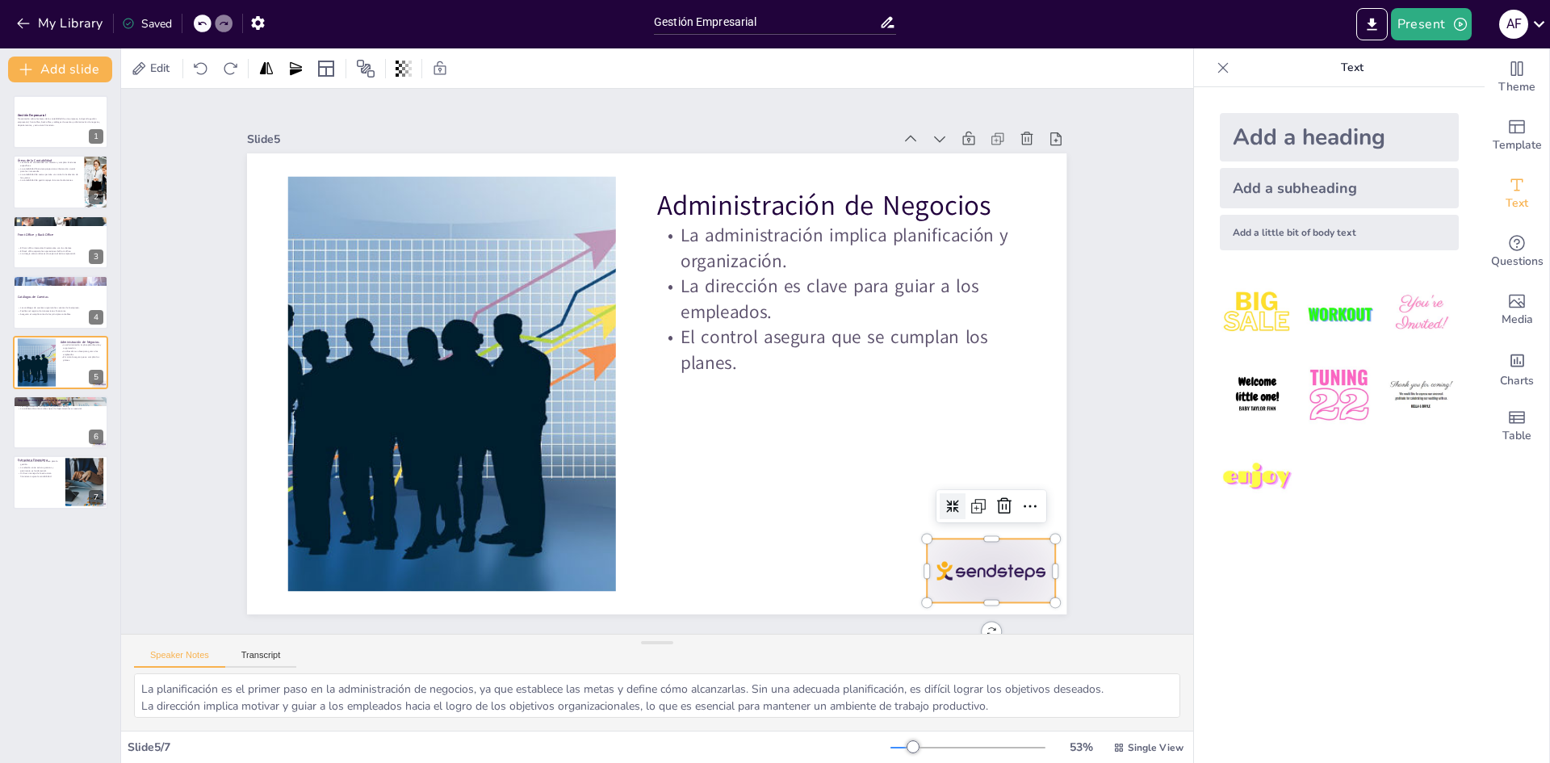
click at [913, 650] on div at bounding box center [841, 709] width 143 height 119
click at [599, 719] on icon at bounding box center [587, 730] width 23 height 23
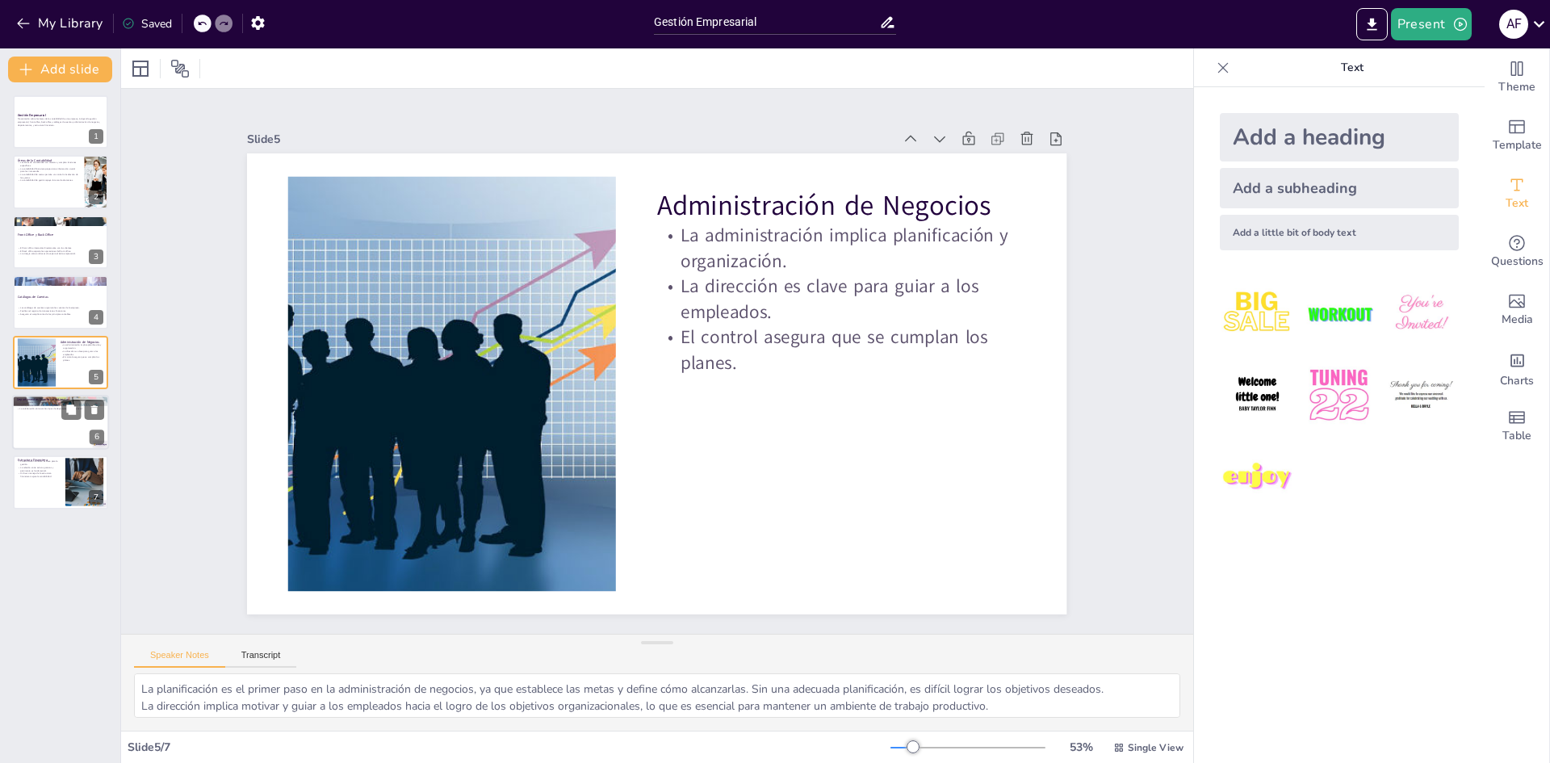
click at [37, 415] on div at bounding box center [60, 422] width 97 height 55
type textarea "Los departamentos directos son cruciales para la generación de ingresos, ya que…"
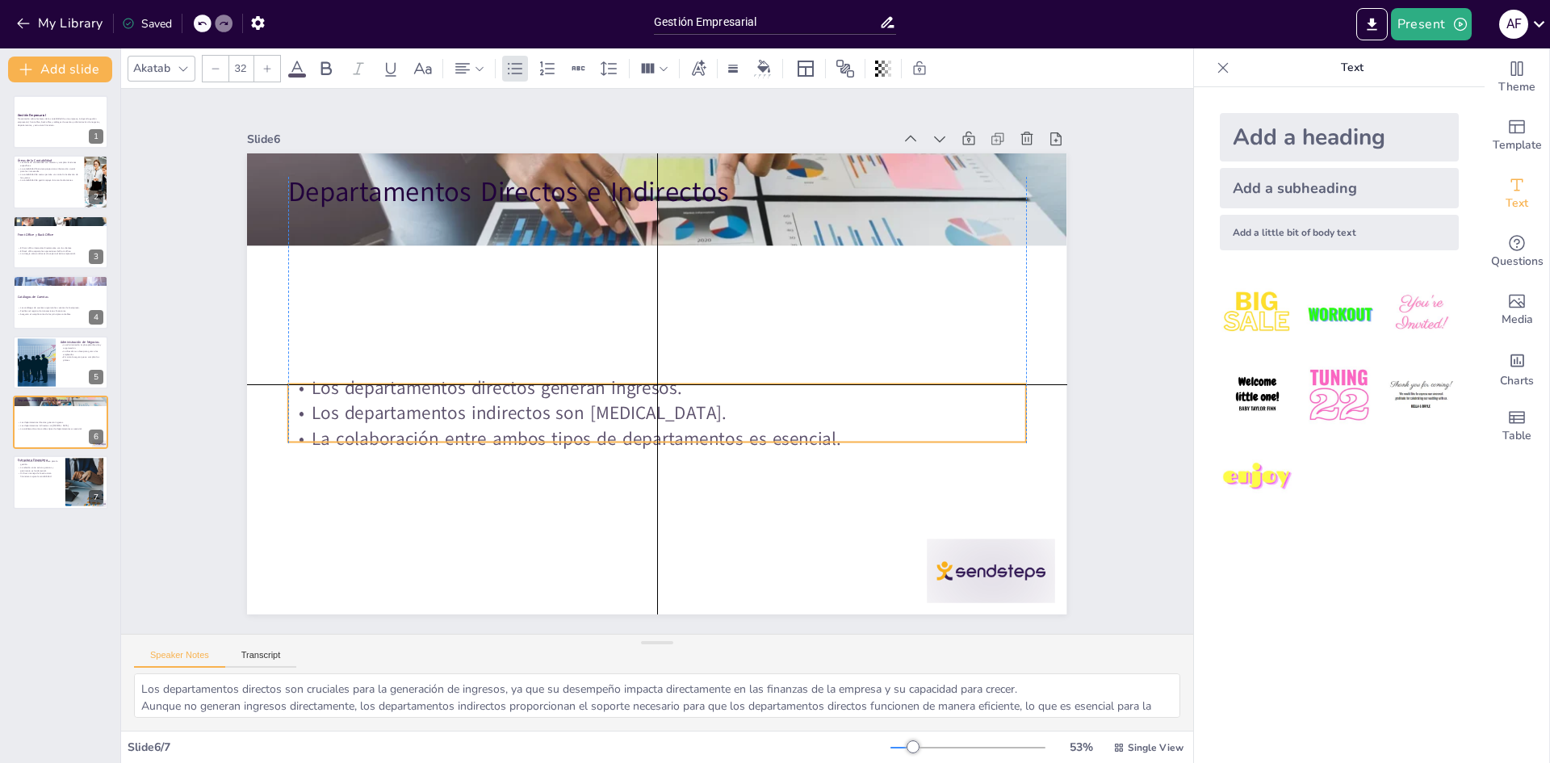
drag, startPoint x: 403, startPoint y: 262, endPoint x: 408, endPoint y: 432, distance: 170.4
click at [492, 432] on p "La colaboración entre ambos tipos de departamentos es esencial." at bounding box center [719, 315] width 455 height 611
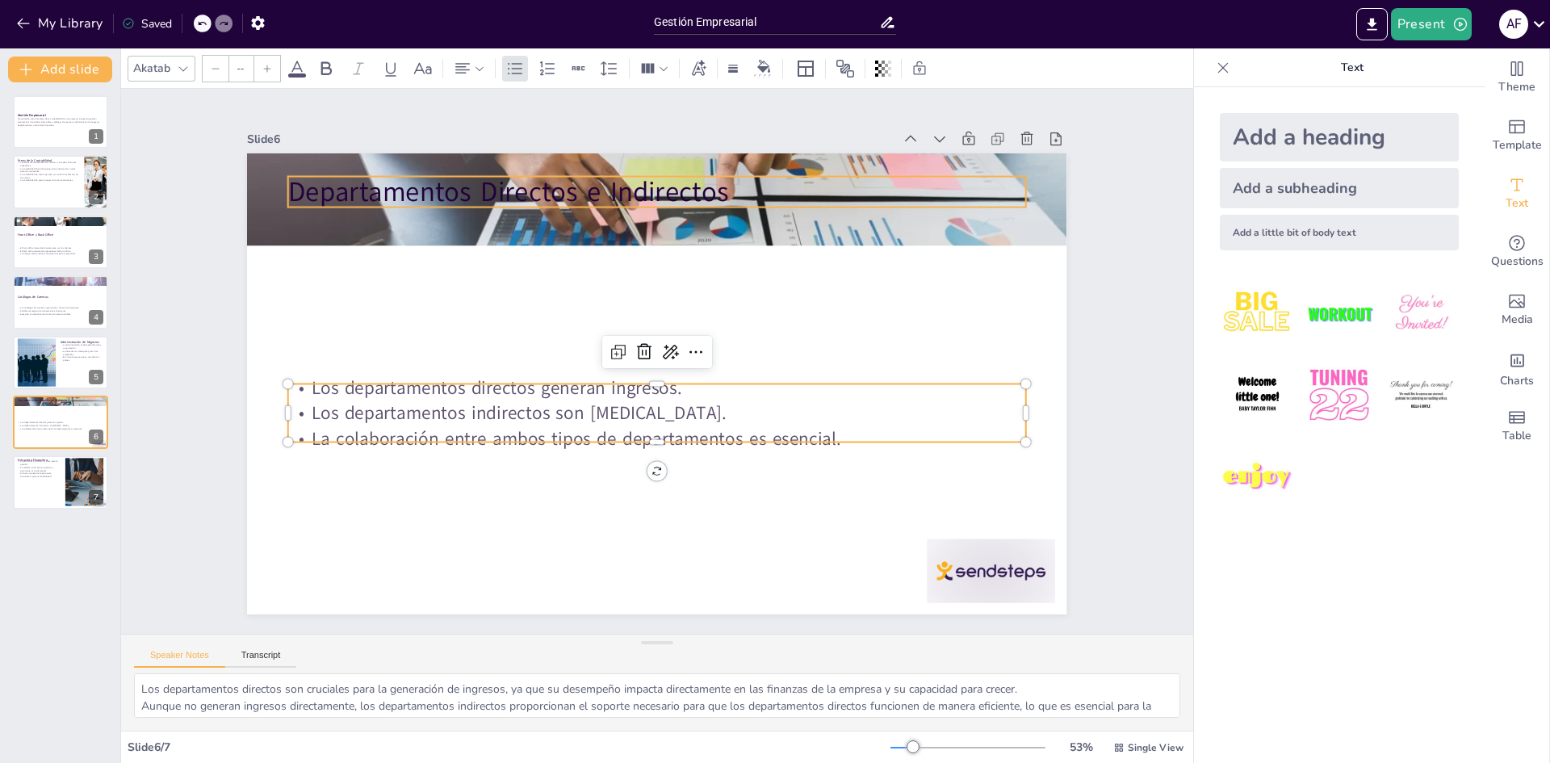
type input "48"
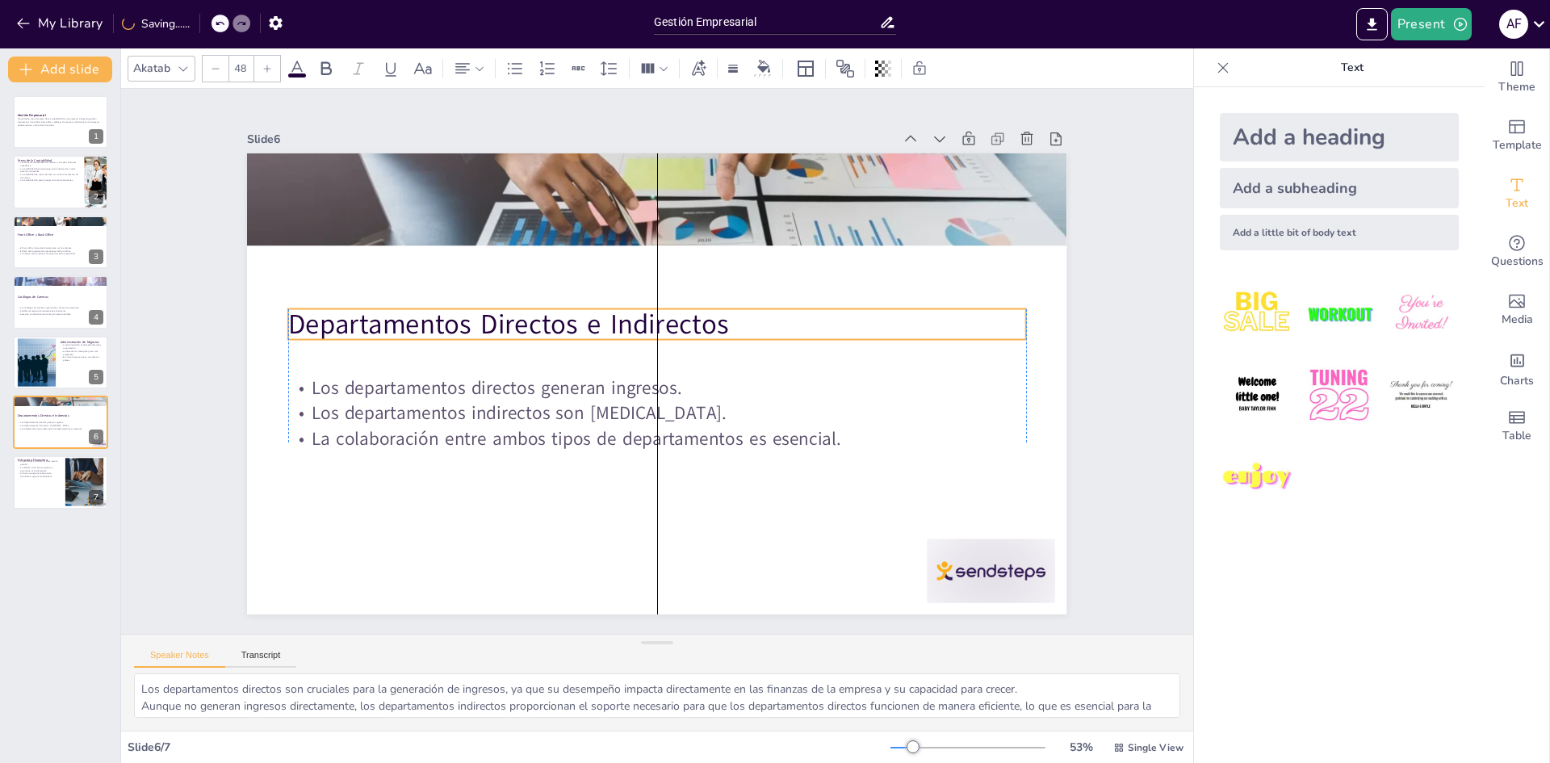
drag, startPoint x: 468, startPoint y: 194, endPoint x: 473, endPoint y: 326, distance: 132.5
click at [636, 326] on p "Departamentos Directos e Indirectos" at bounding box center [693, 358] width 115 height 738
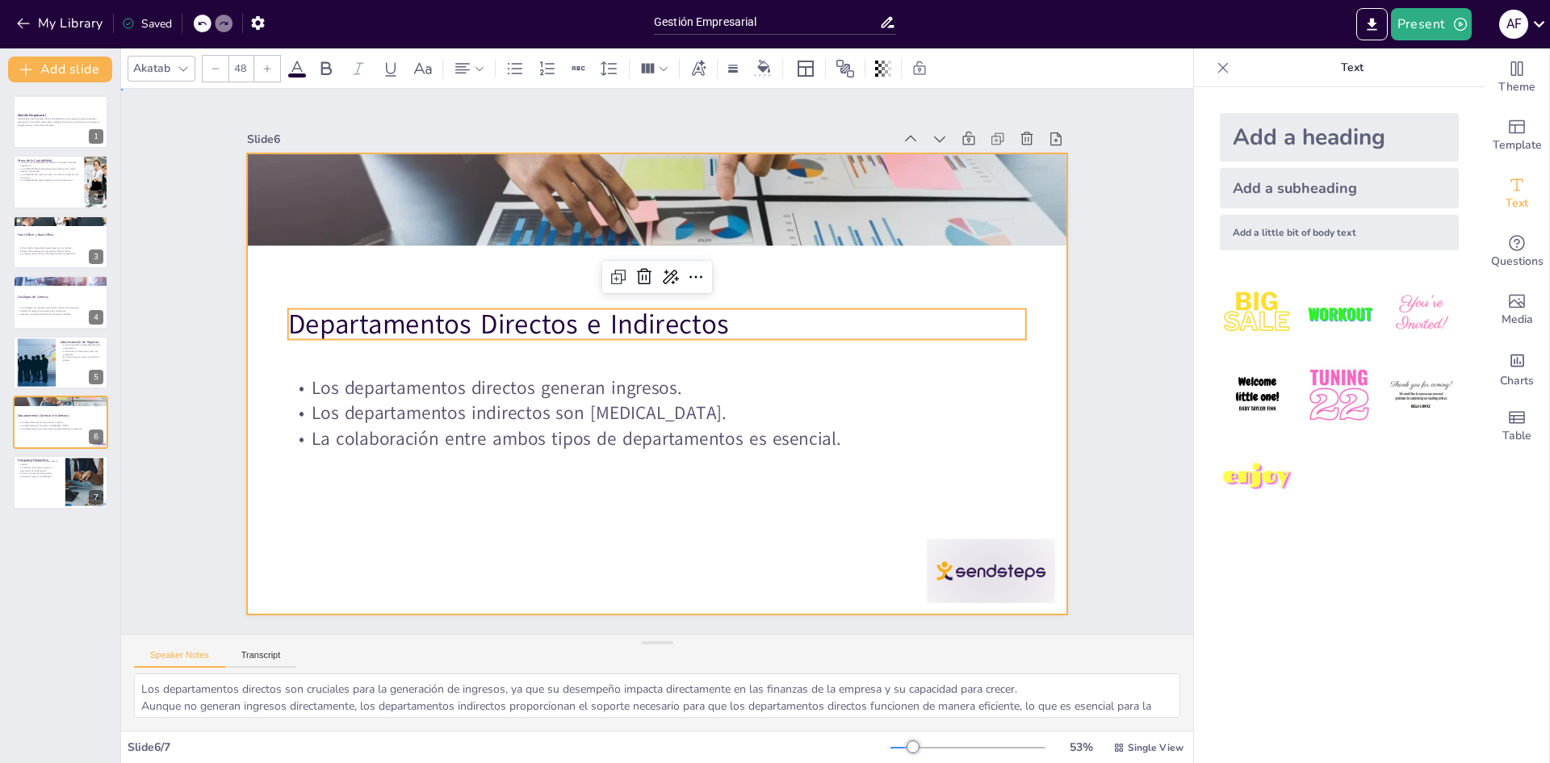
click at [412, 244] on div at bounding box center [637, 372] width 809 height 941
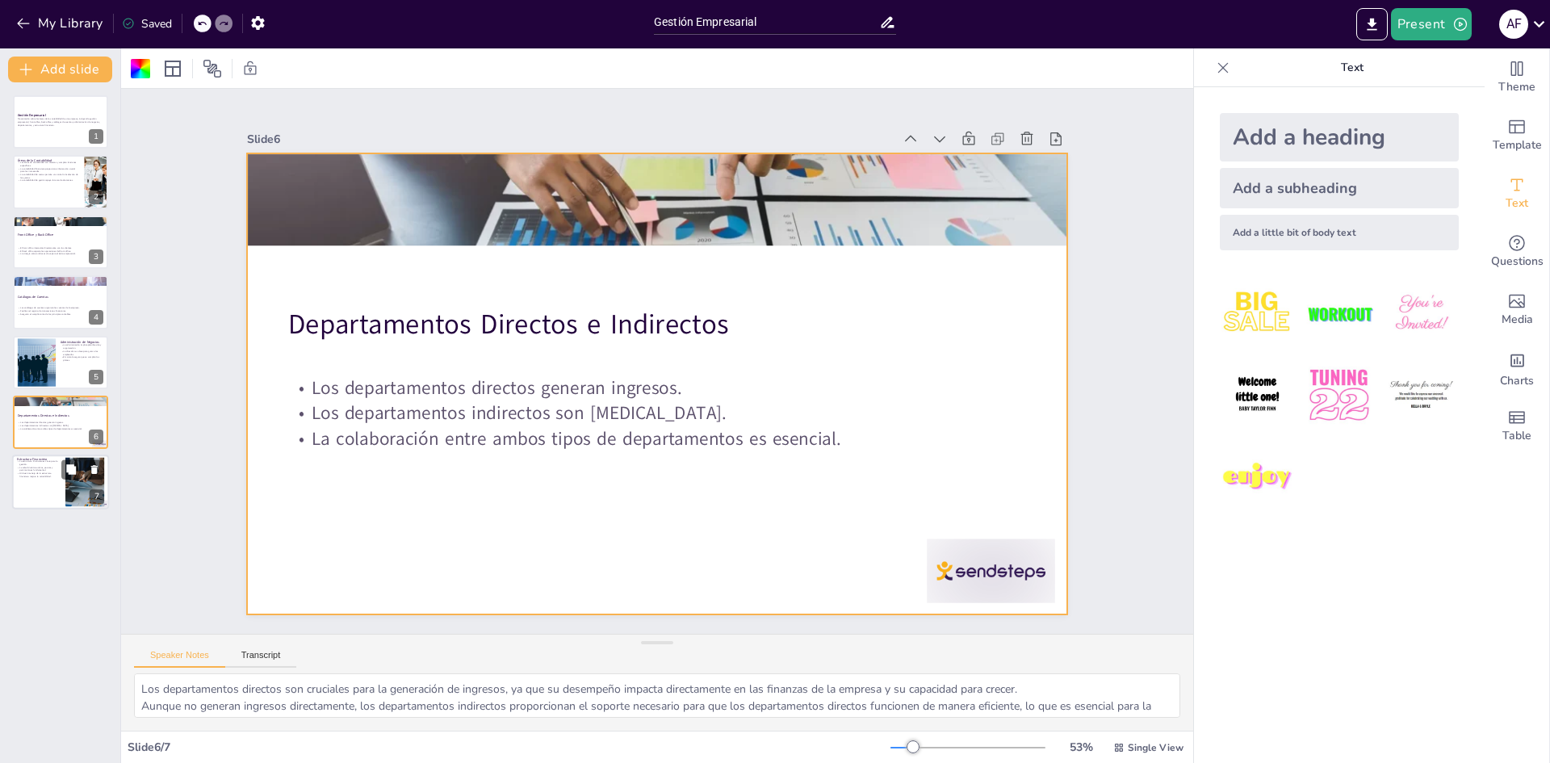
click at [53, 493] on div at bounding box center [60, 482] width 97 height 55
type textarea "La gestión financiera se basa en una comprensión clara de la estructura financi…"
